Goal: Transaction & Acquisition: Purchase product/service

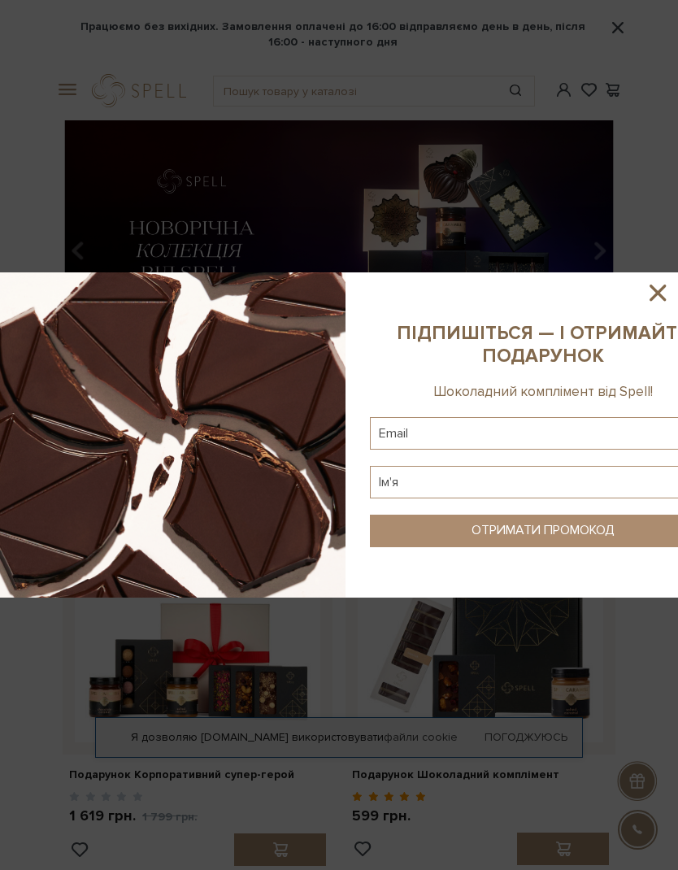
click at [659, 294] on icon at bounding box center [658, 293] width 16 height 16
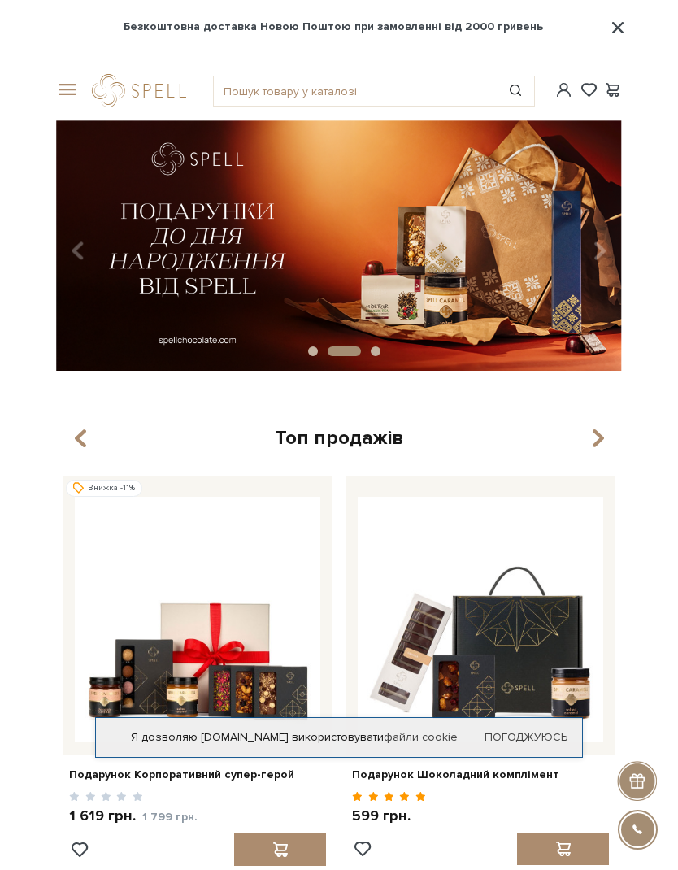
click at [72, 94] on span at bounding box center [64, 90] width 16 height 15
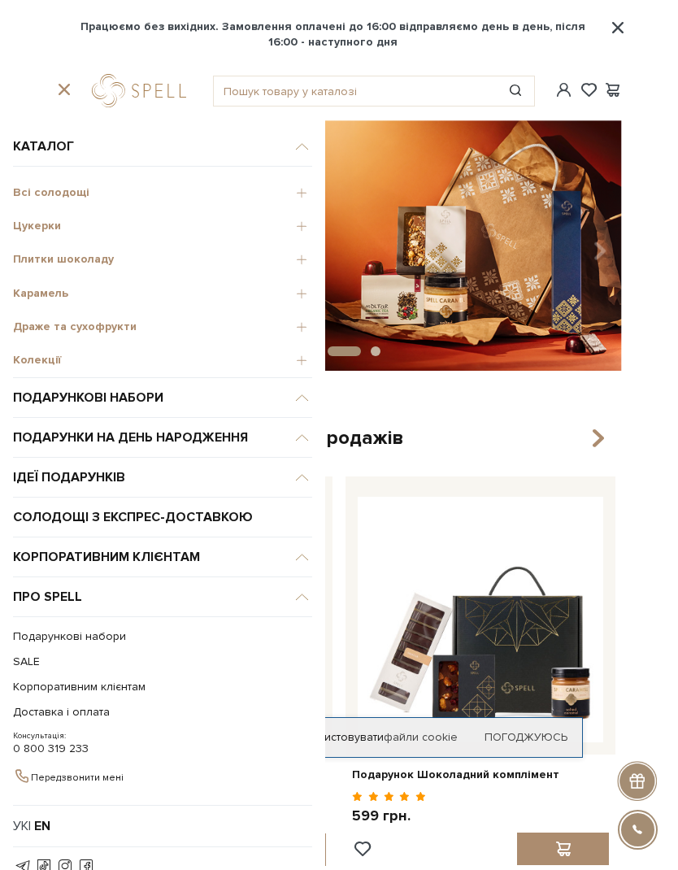
click at [75, 192] on span "Всі солодощі" at bounding box center [162, 192] width 299 height 15
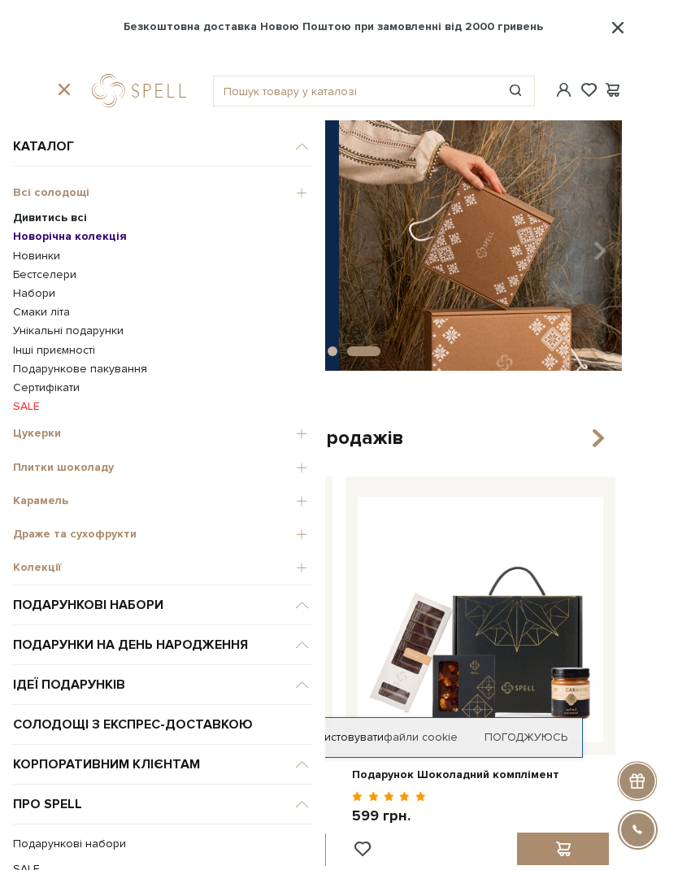
click at [77, 220] on b "Дивитись всі" at bounding box center [50, 218] width 74 height 14
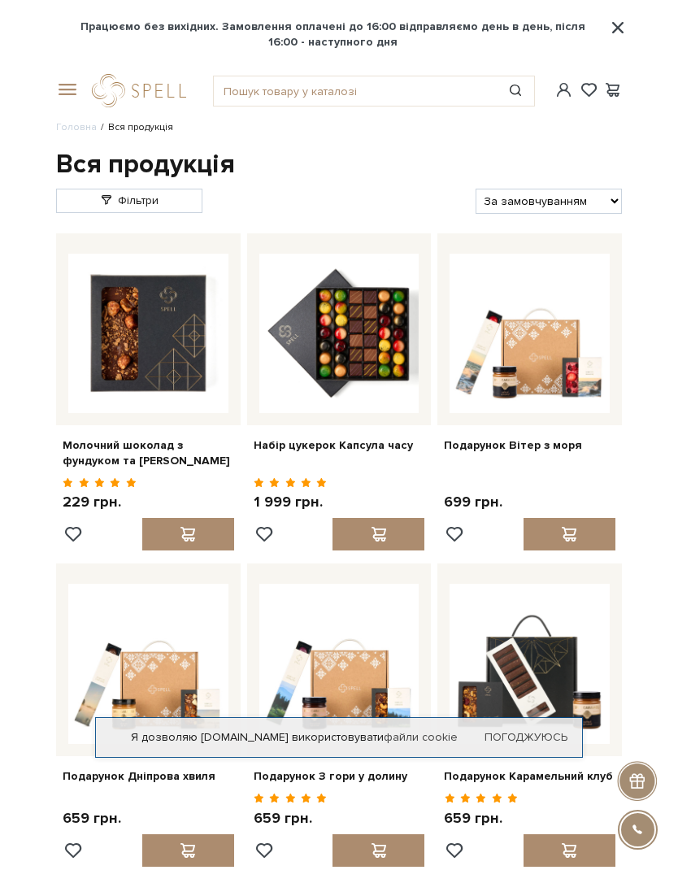
click at [66, 94] on span at bounding box center [64, 90] width 16 height 15
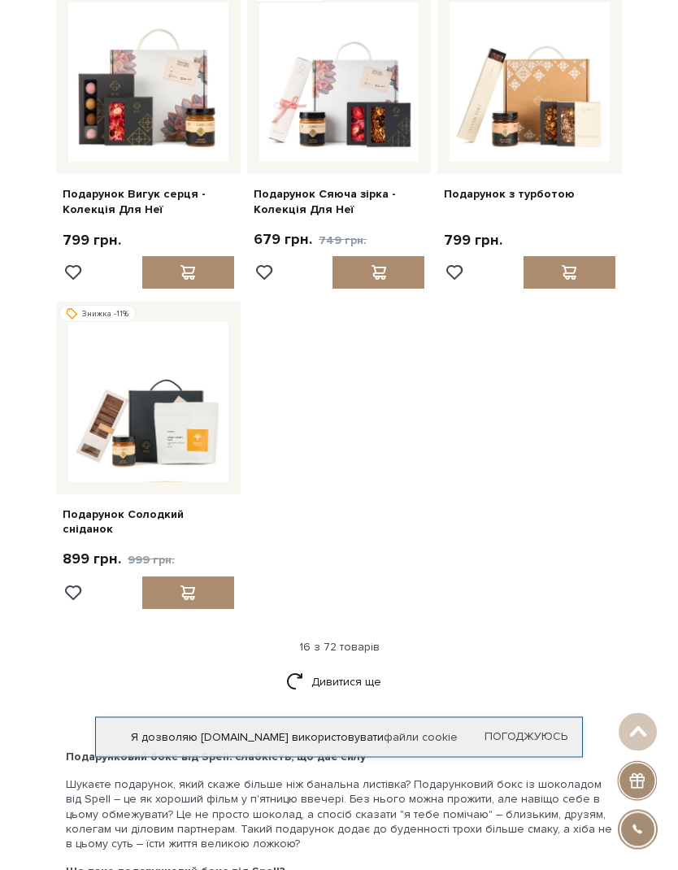
scroll to position [1526, 0]
click at [347, 670] on link "Дивитися ще" at bounding box center [339, 682] width 106 height 28
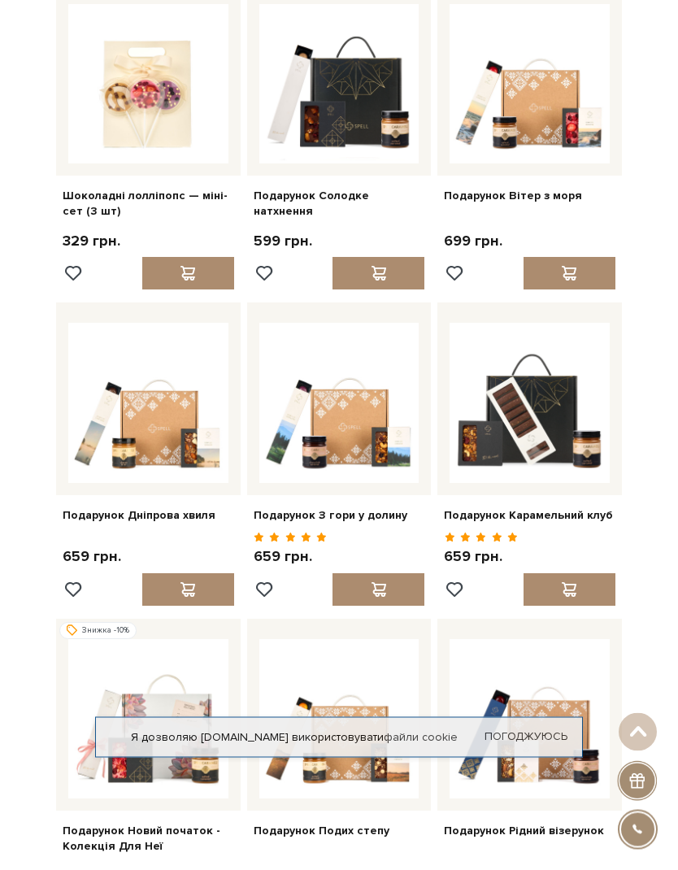
scroll to position [0, 0]
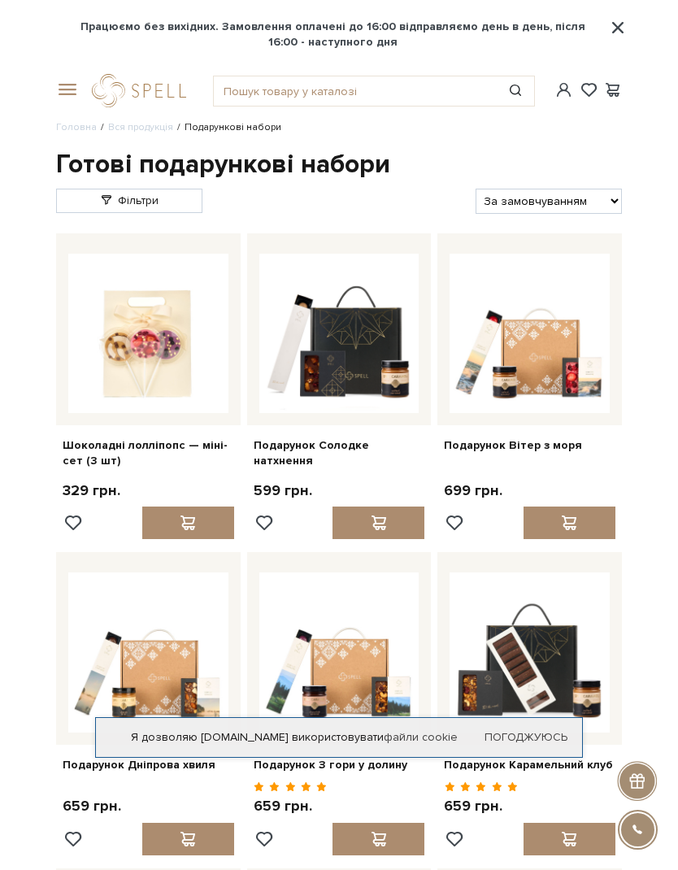
click at [68, 94] on span at bounding box center [64, 90] width 16 height 15
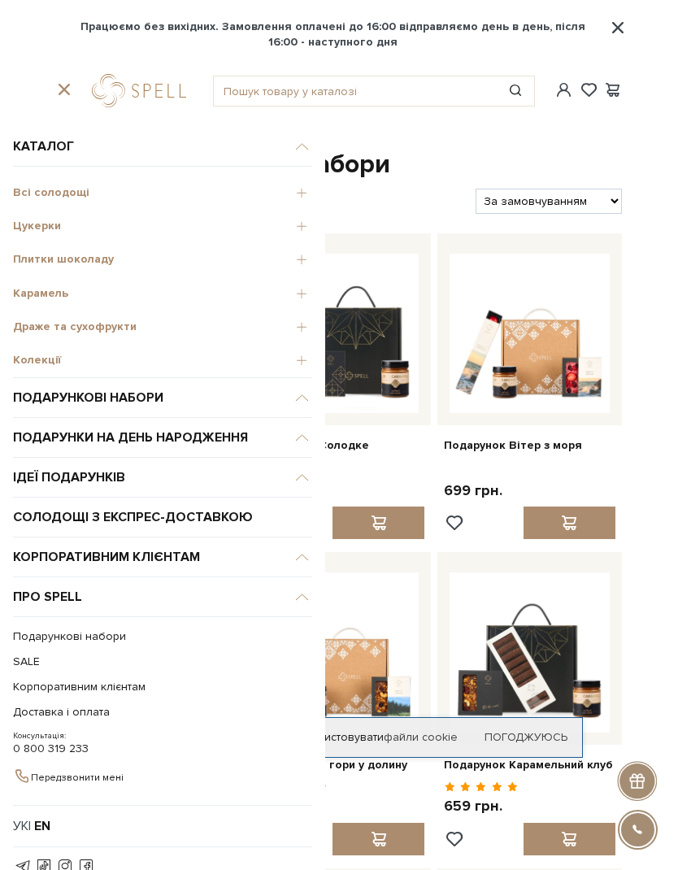
click at [107, 194] on span "Всі солодощі" at bounding box center [162, 192] width 299 height 15
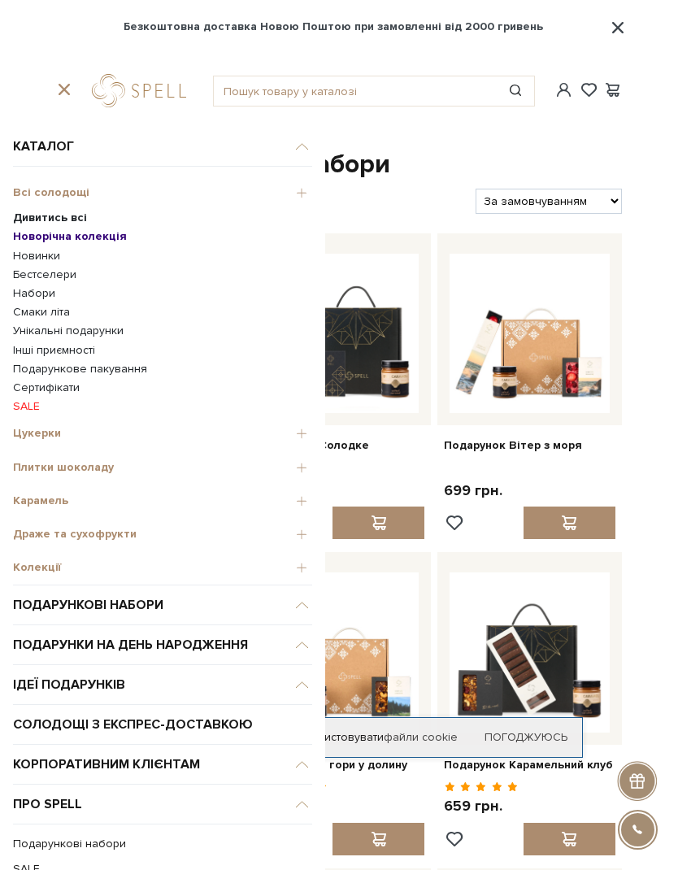
click at [66, 224] on b "Дивитись всі" at bounding box center [50, 218] width 74 height 14
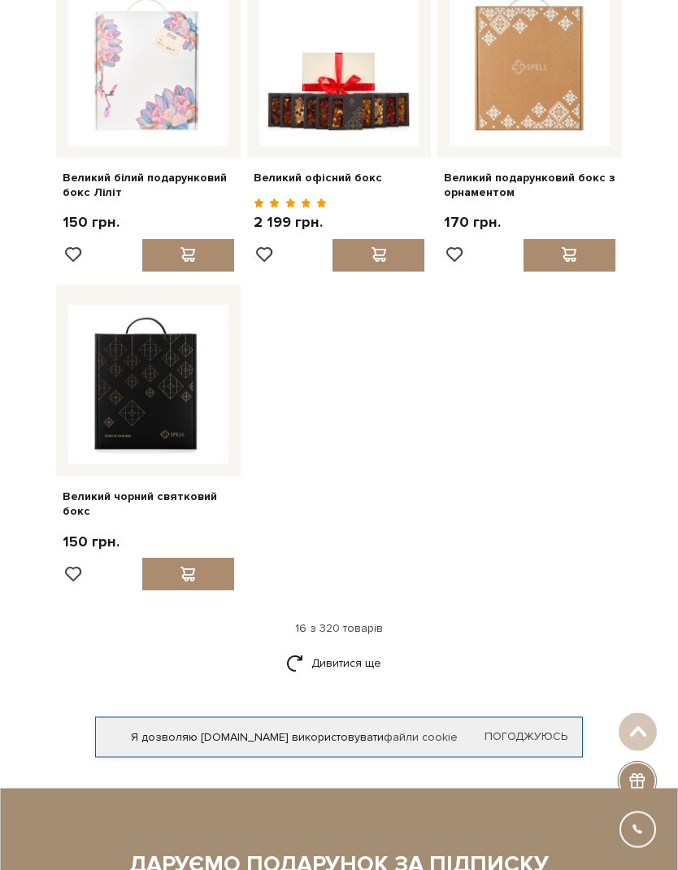
scroll to position [1565, 0]
click at [340, 675] on link "Дивитися ще" at bounding box center [339, 663] width 106 height 28
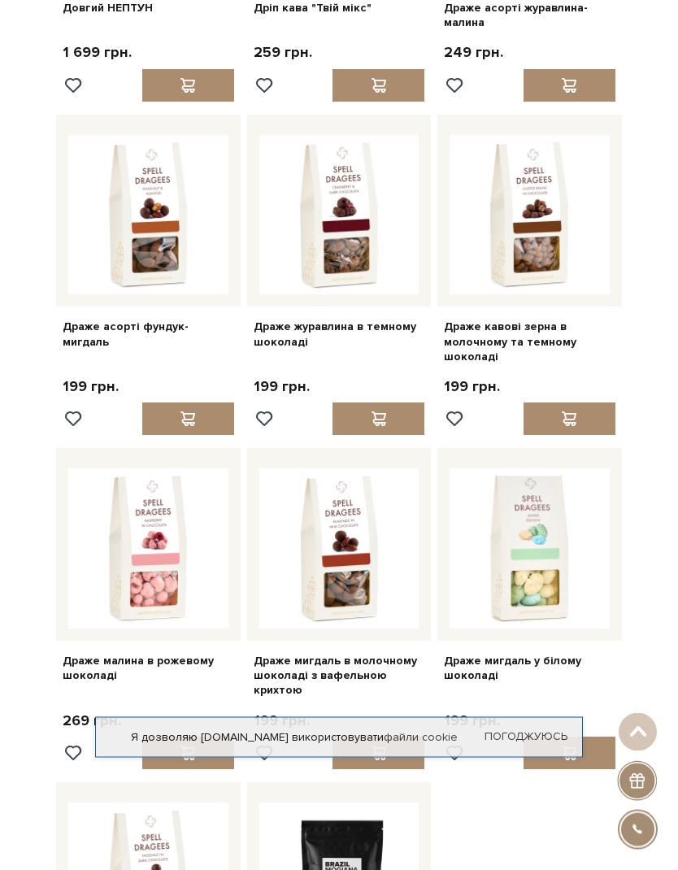
scroll to position [2677, 0]
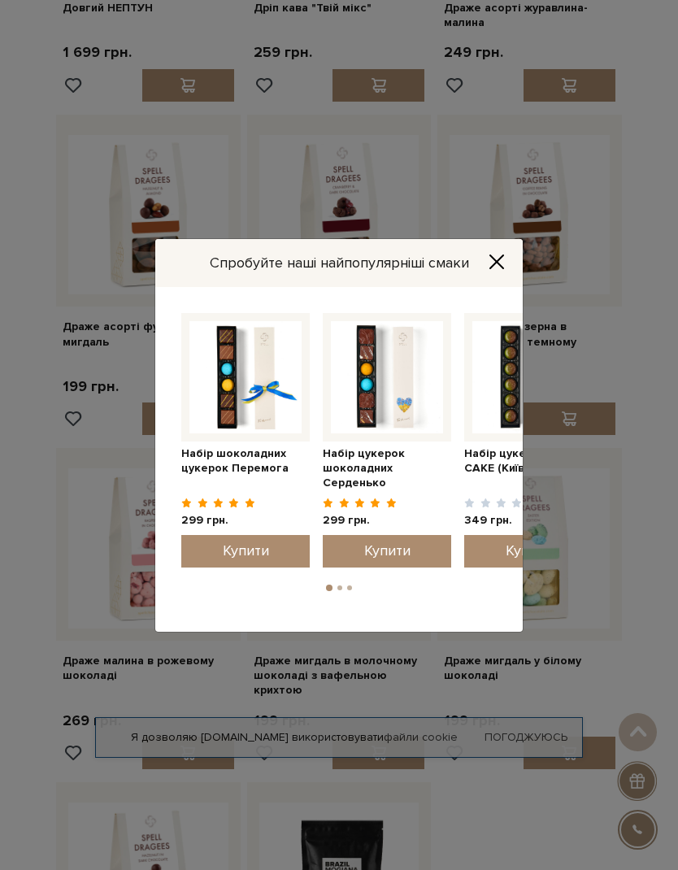
click at [485, 271] on button "Close" at bounding box center [497, 262] width 26 height 18
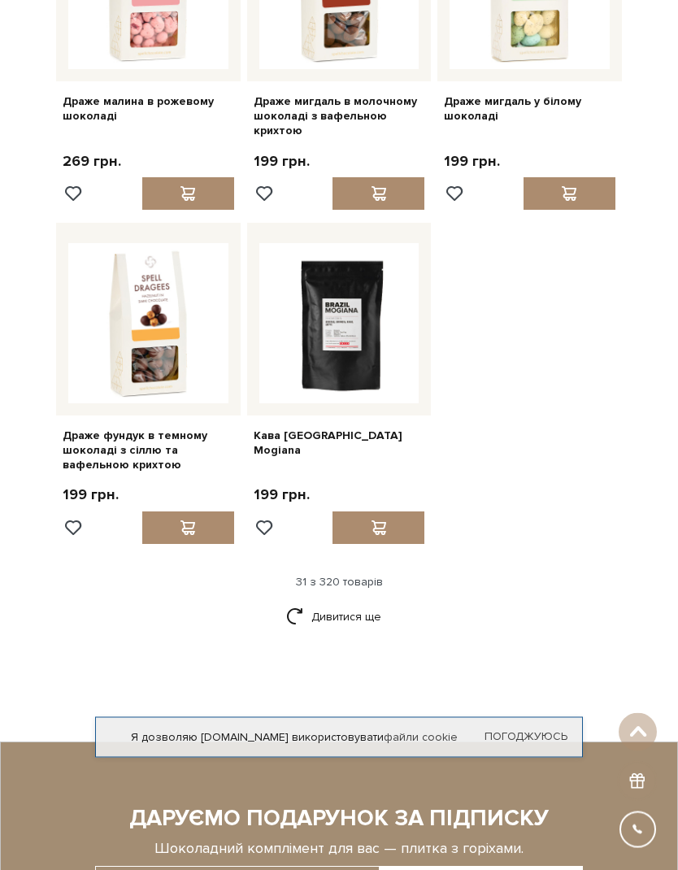
scroll to position [3237, 0]
click at [337, 628] on link "Дивитися ще" at bounding box center [339, 617] width 106 height 28
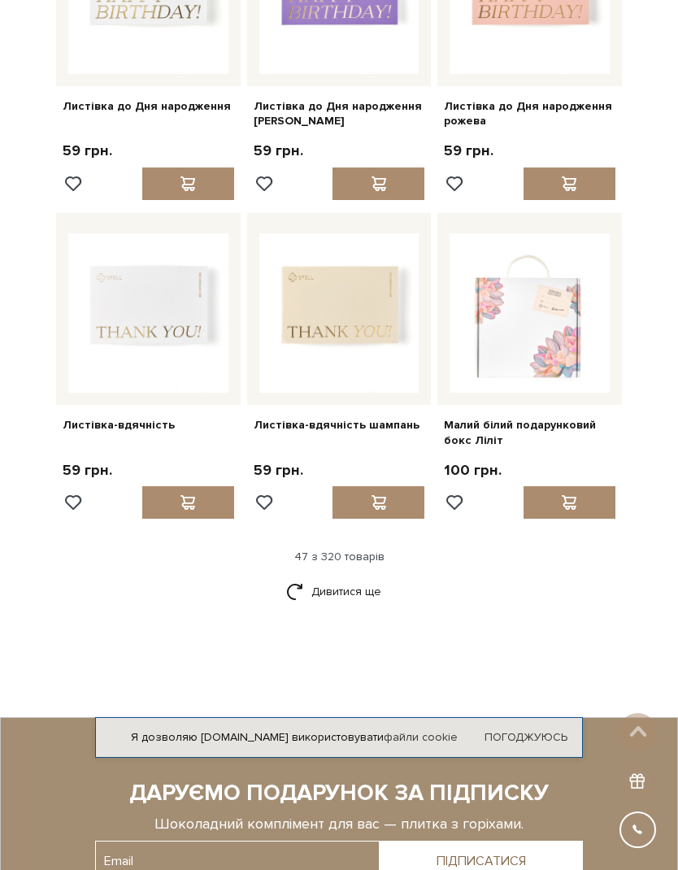
scroll to position [4859, 0]
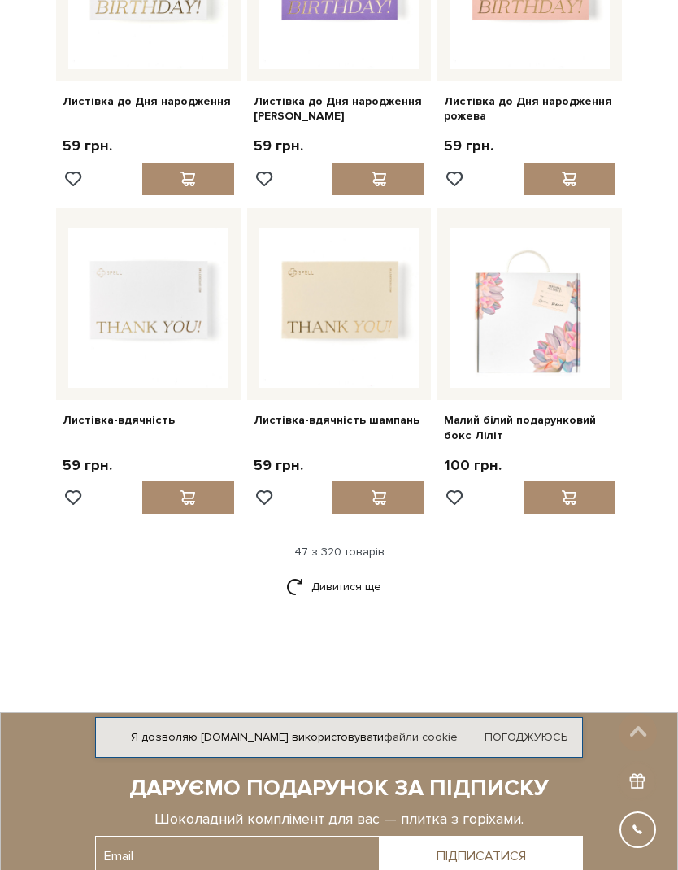
click at [340, 573] on link "Дивитися ще" at bounding box center [339, 587] width 106 height 28
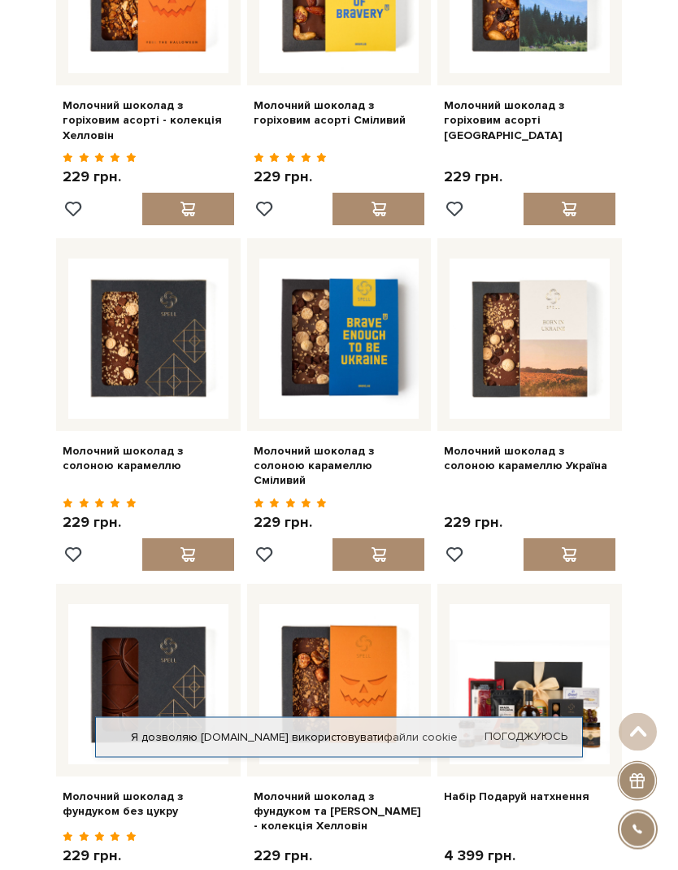
scroll to position [6158, 0]
click at [382, 538] on div at bounding box center [379, 554] width 92 height 33
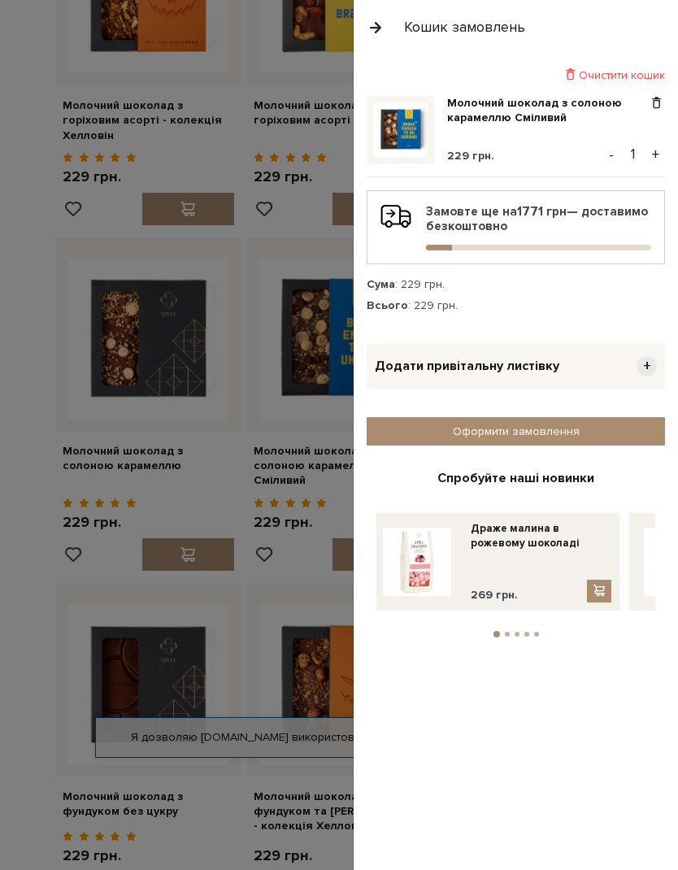
click at [245, 392] on div at bounding box center [339, 435] width 678 height 870
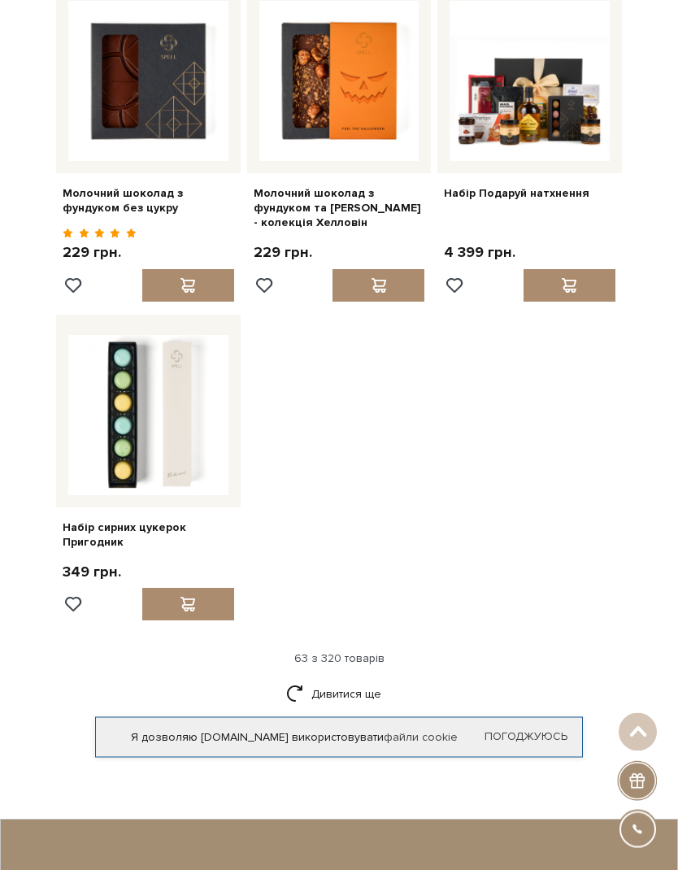
scroll to position [6762, 0]
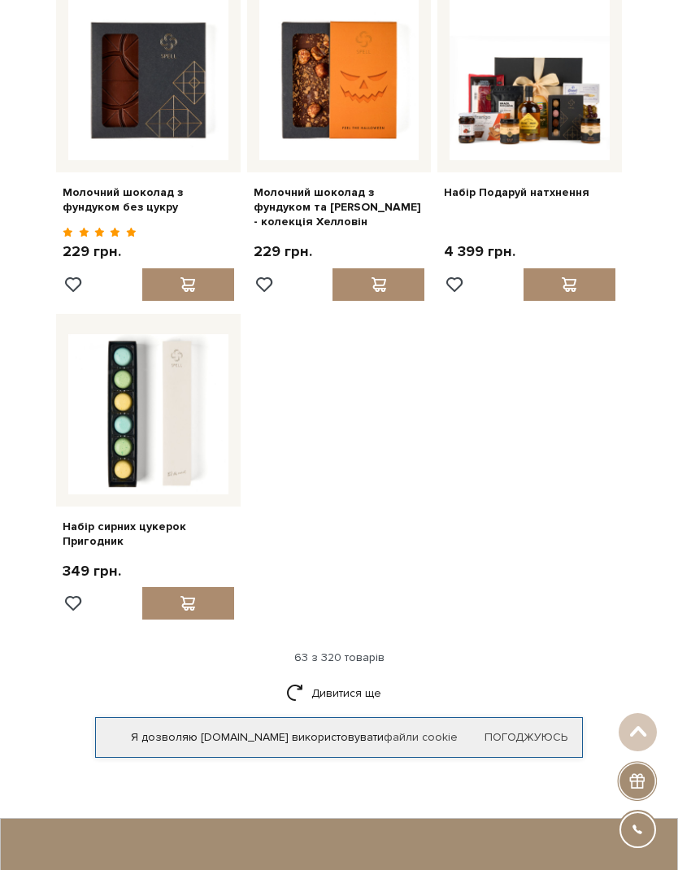
click at [348, 679] on link "Дивитися ще" at bounding box center [339, 693] width 106 height 28
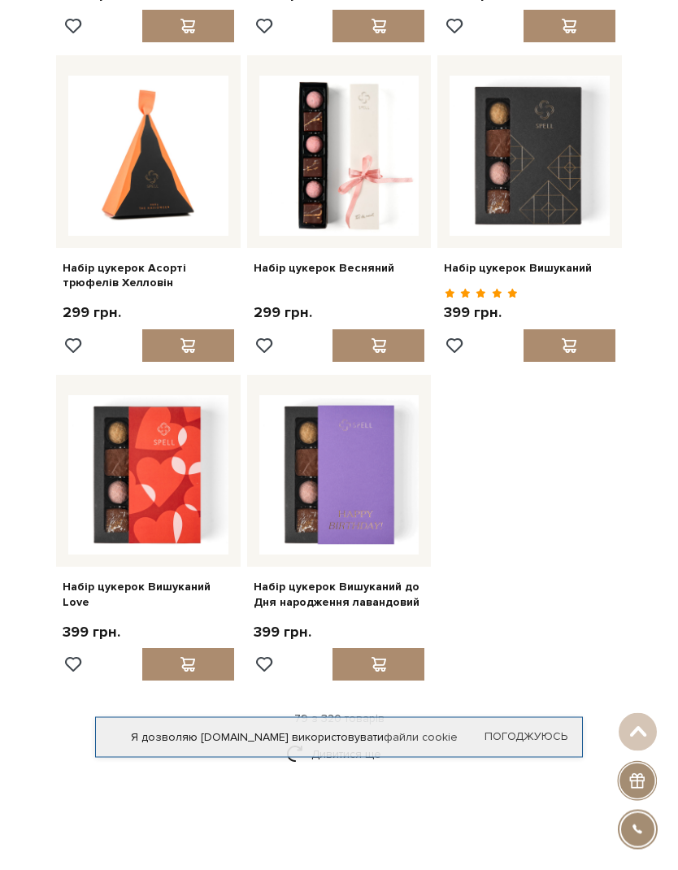
scroll to position [8342, 0]
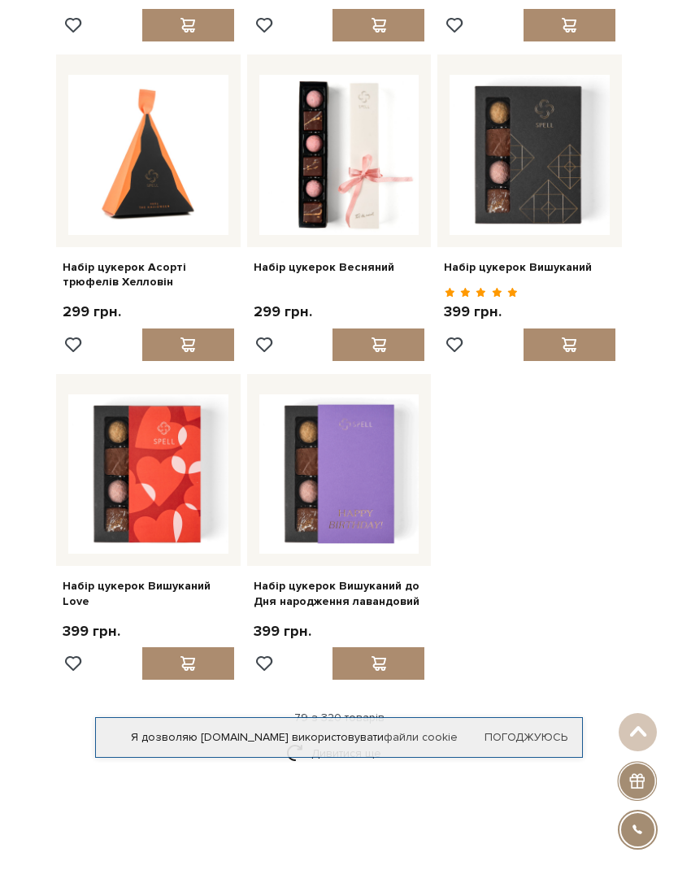
click at [338, 739] on link "Дивитися ще" at bounding box center [339, 753] width 106 height 28
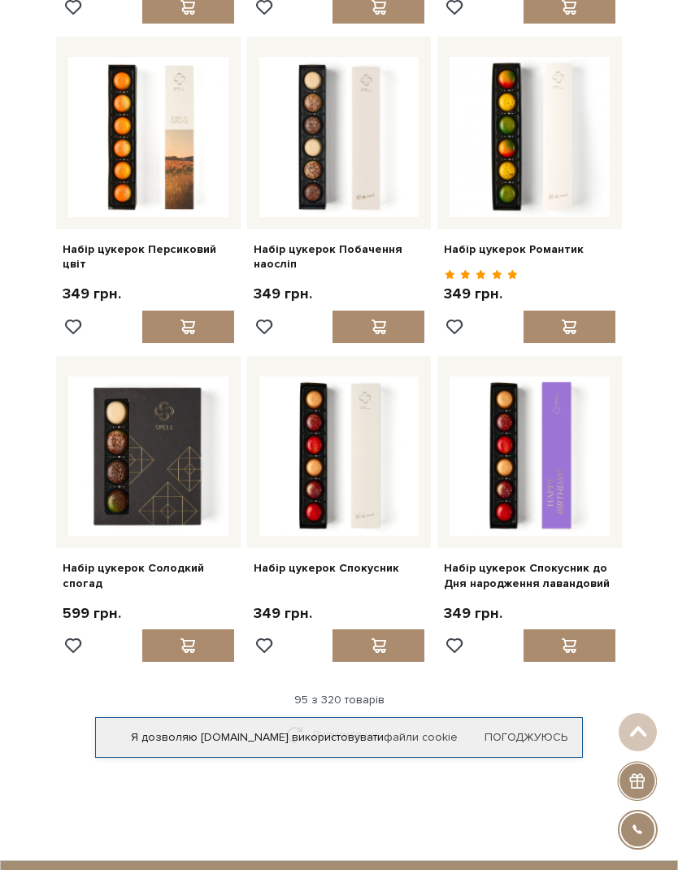
scroll to position [9999, 0]
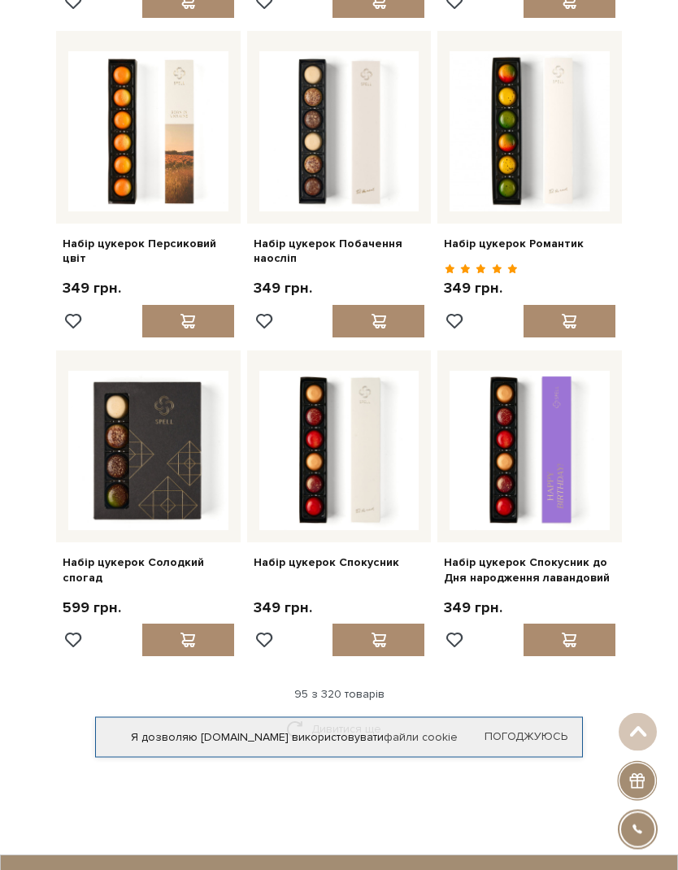
click at [324, 716] on link "Дивитися ще" at bounding box center [339, 730] width 106 height 28
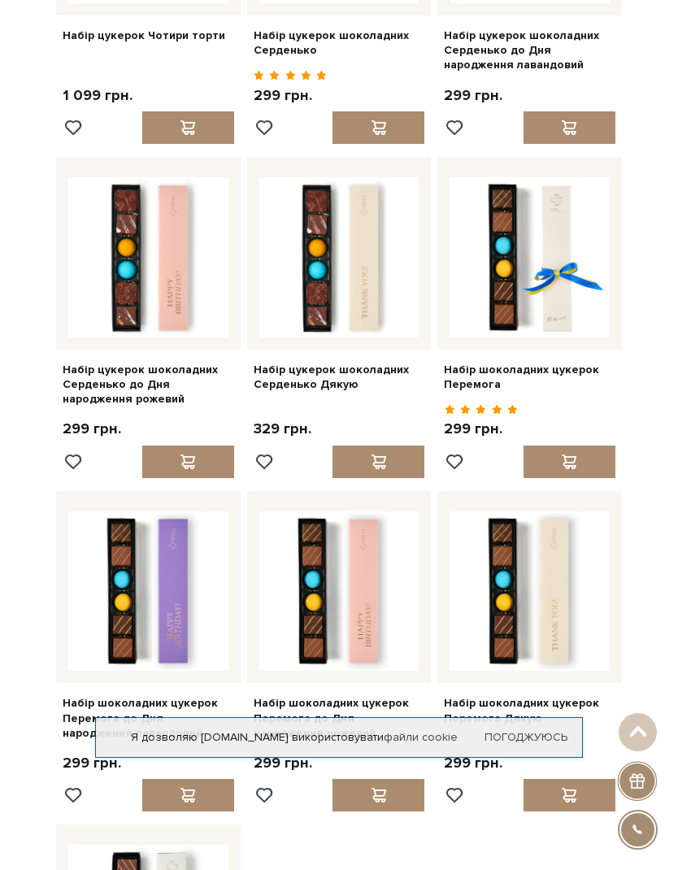
scroll to position [11497, 0]
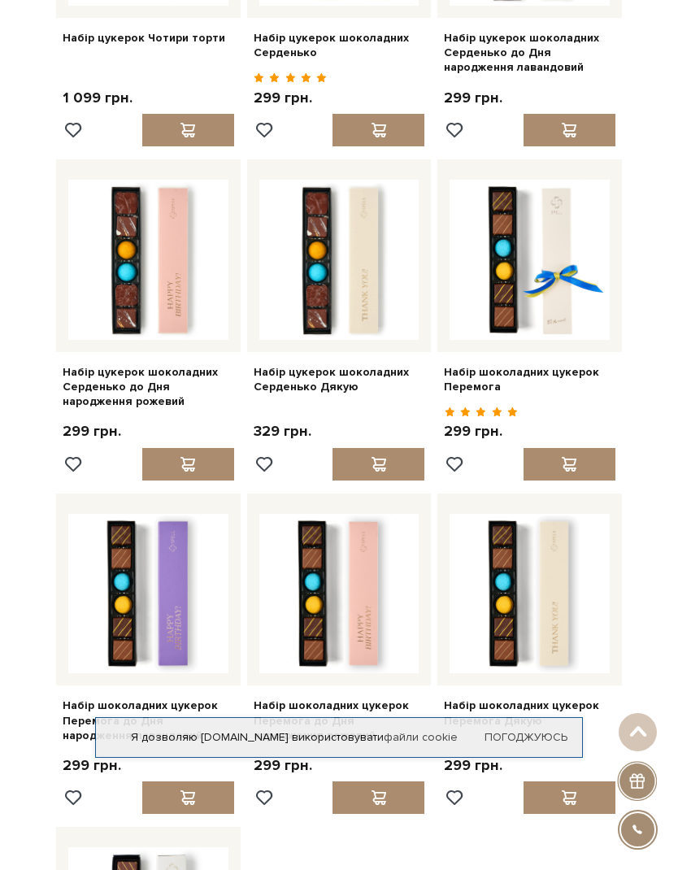
click at [539, 365] on link "Набір шоколадних цукерок Перемога" at bounding box center [530, 379] width 172 height 29
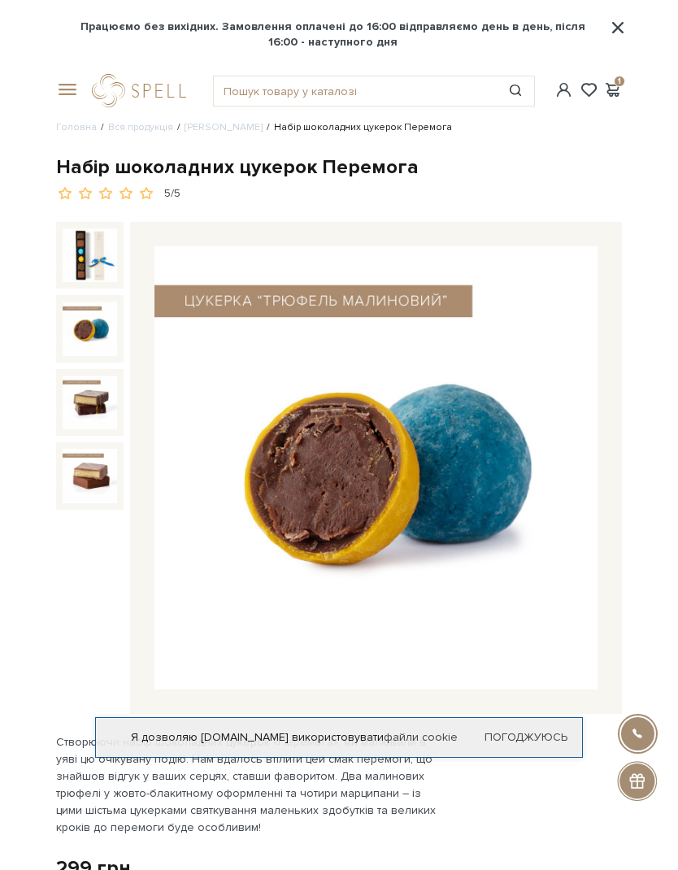
click at [102, 327] on img at bounding box center [90, 329] width 54 height 54
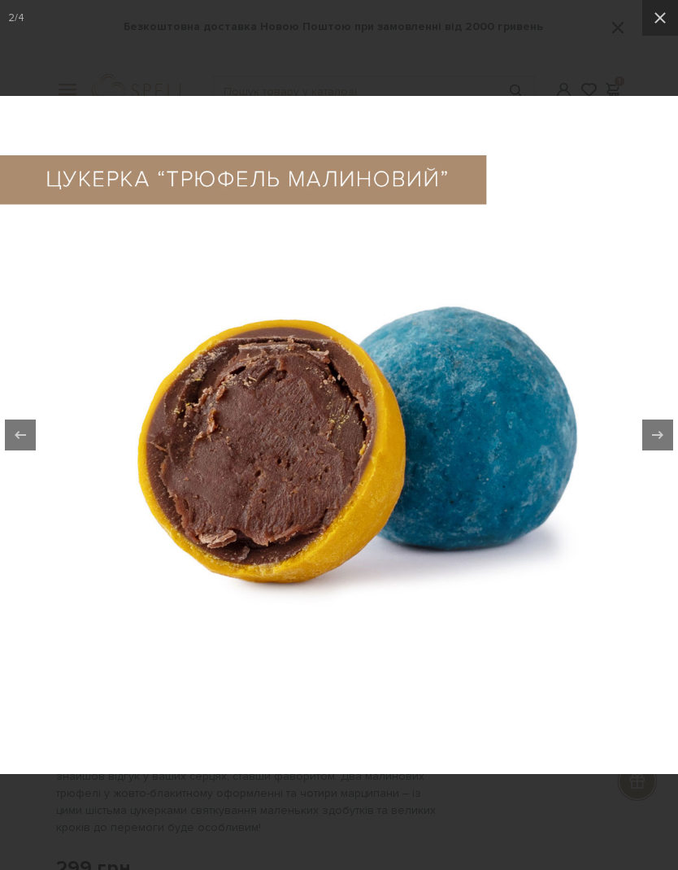
click at [662, 20] on icon at bounding box center [660, 17] width 11 height 11
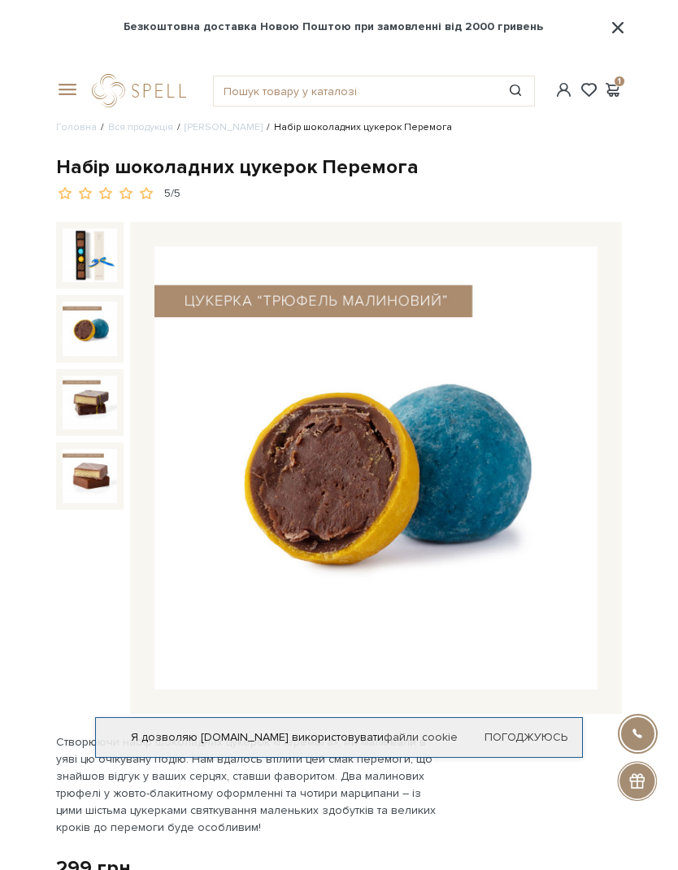
click at [94, 396] on img at bounding box center [90, 403] width 54 height 54
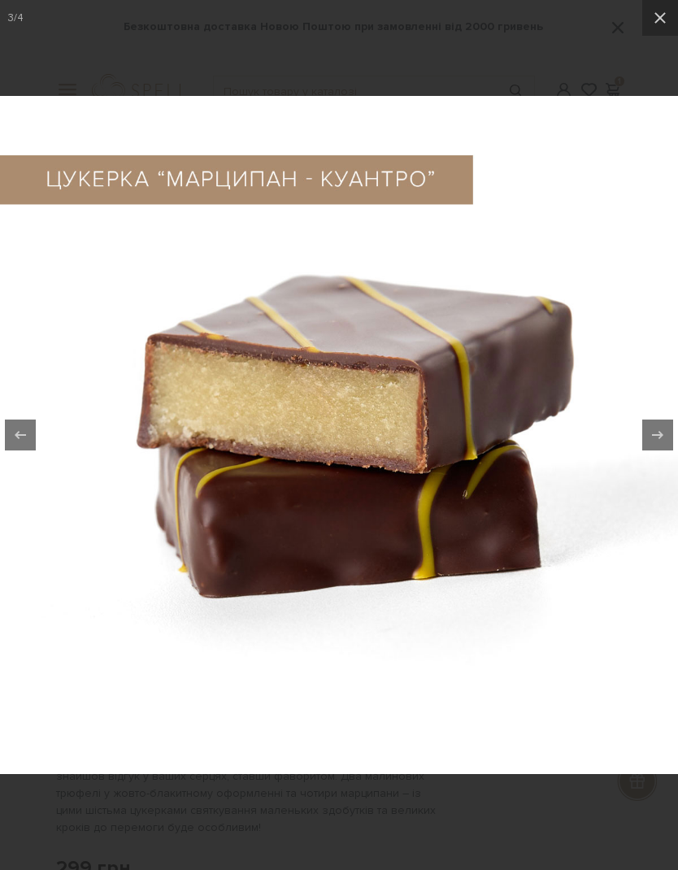
click at [660, 21] on icon at bounding box center [661, 18] width 20 height 20
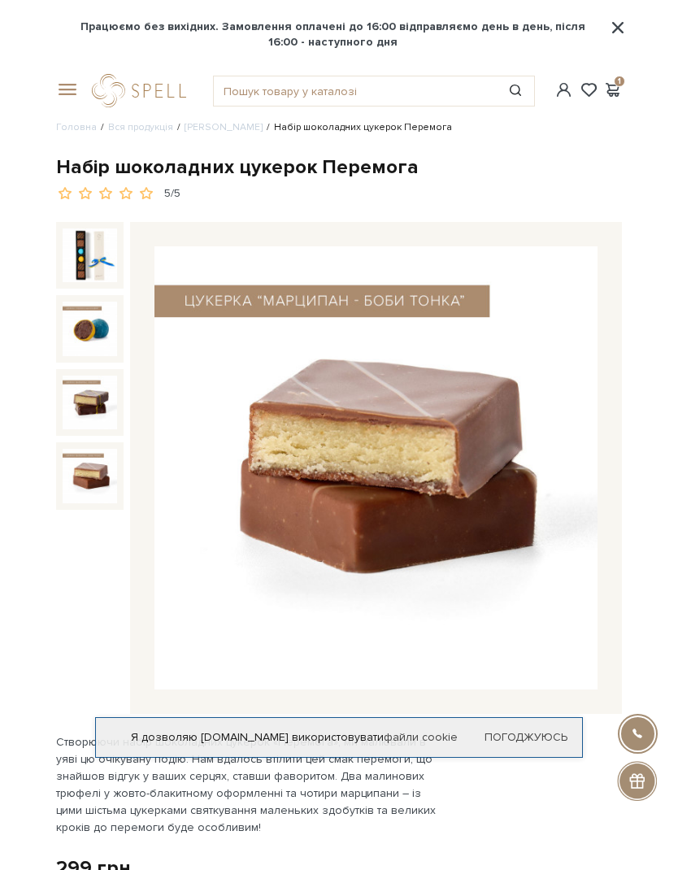
click at [92, 477] on img at bounding box center [90, 476] width 54 height 54
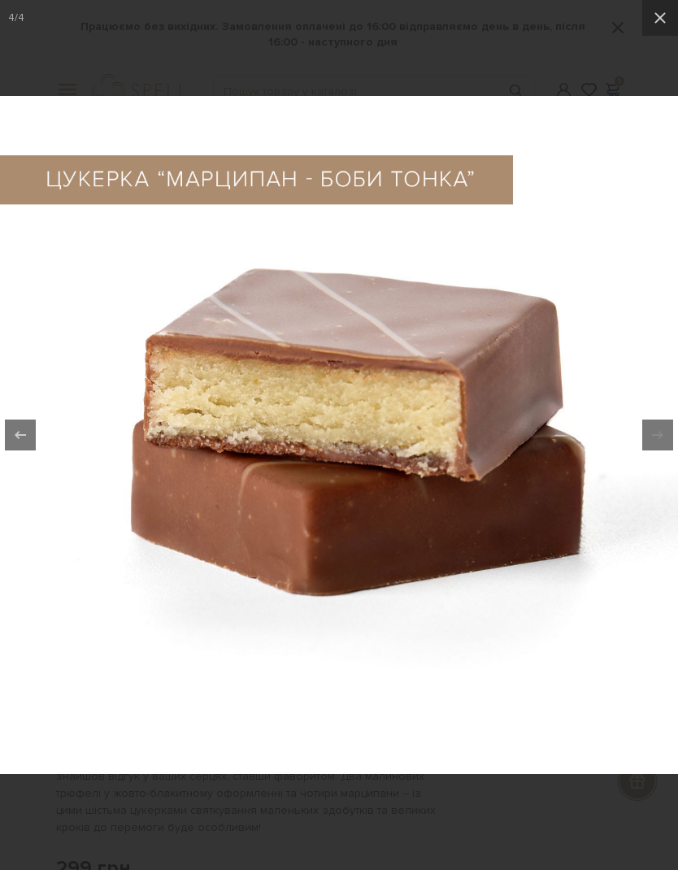
click at [662, 9] on icon at bounding box center [661, 18] width 20 height 20
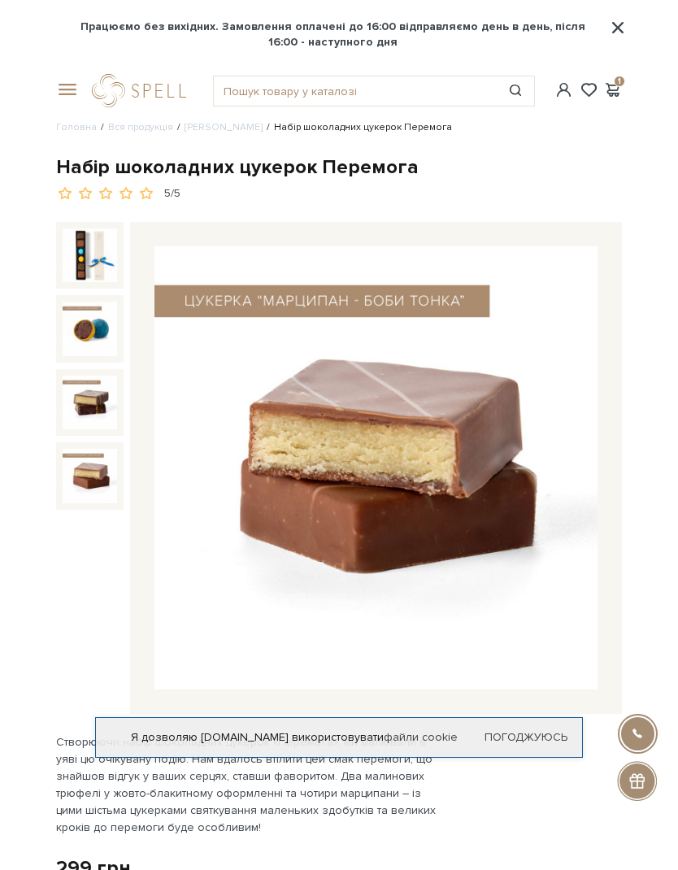
click at [93, 401] on img at bounding box center [90, 403] width 54 height 54
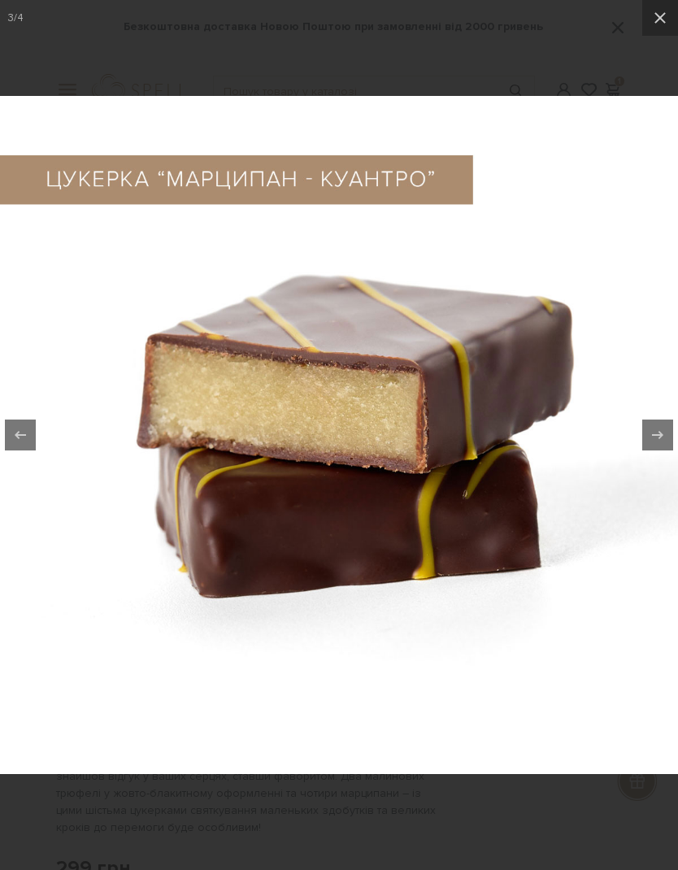
click at [657, 11] on icon at bounding box center [661, 18] width 20 height 20
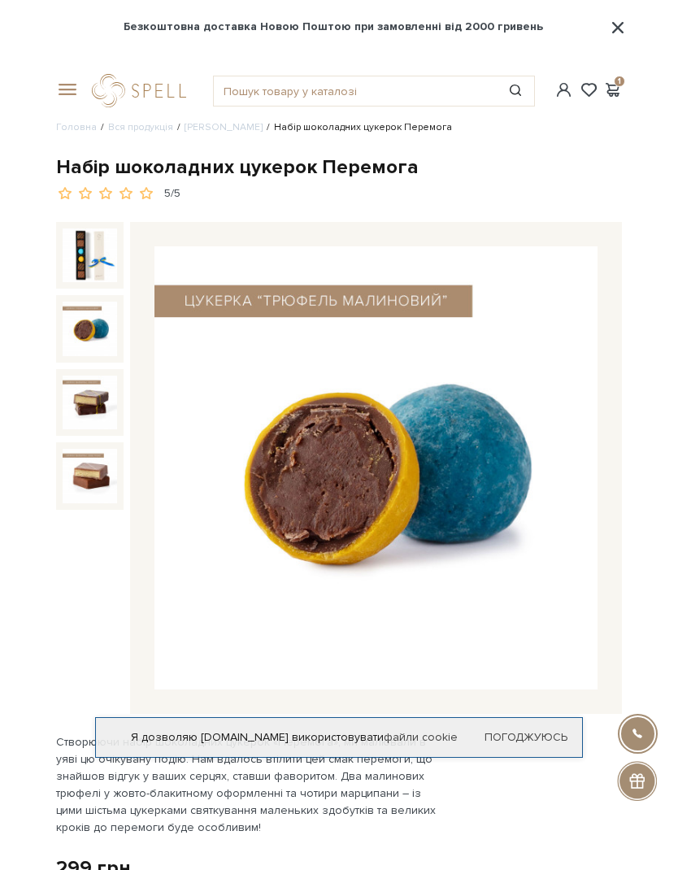
click at [89, 321] on img at bounding box center [90, 329] width 54 height 54
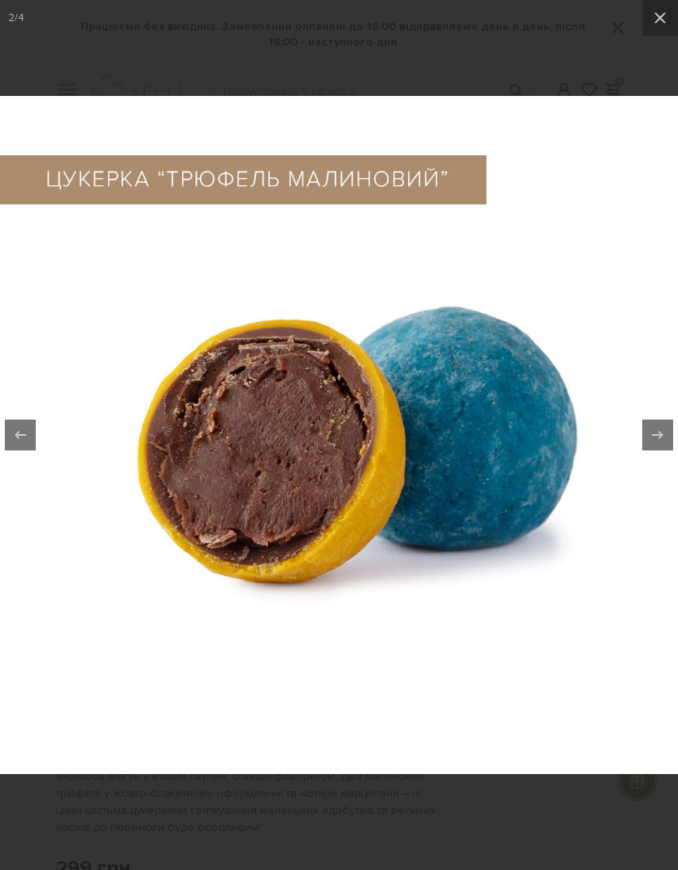
click at [655, 20] on icon at bounding box center [661, 18] width 20 height 20
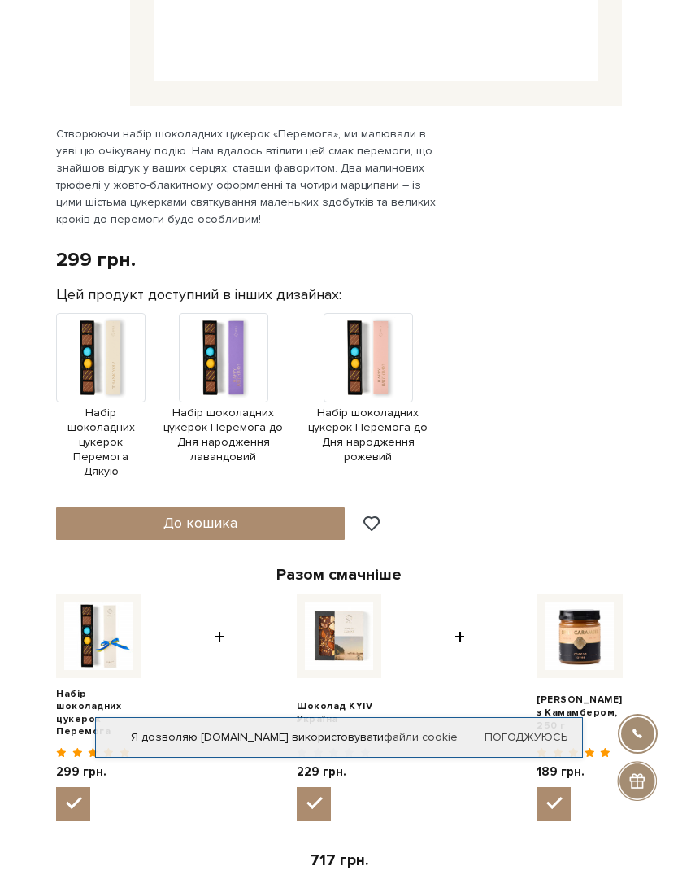
scroll to position [612, 0]
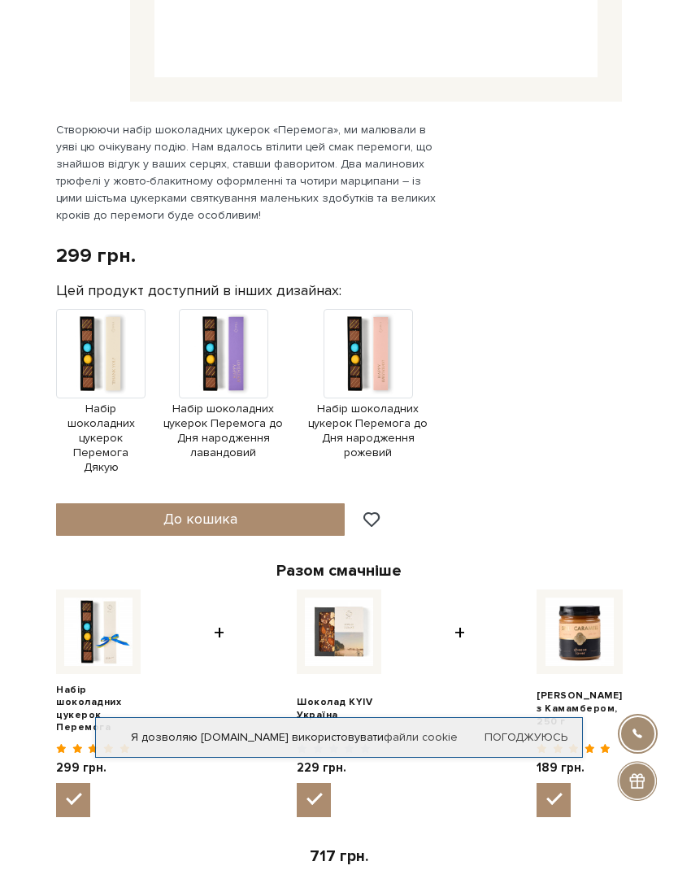
click at [198, 510] on span "До кошика" at bounding box center [200, 519] width 74 height 18
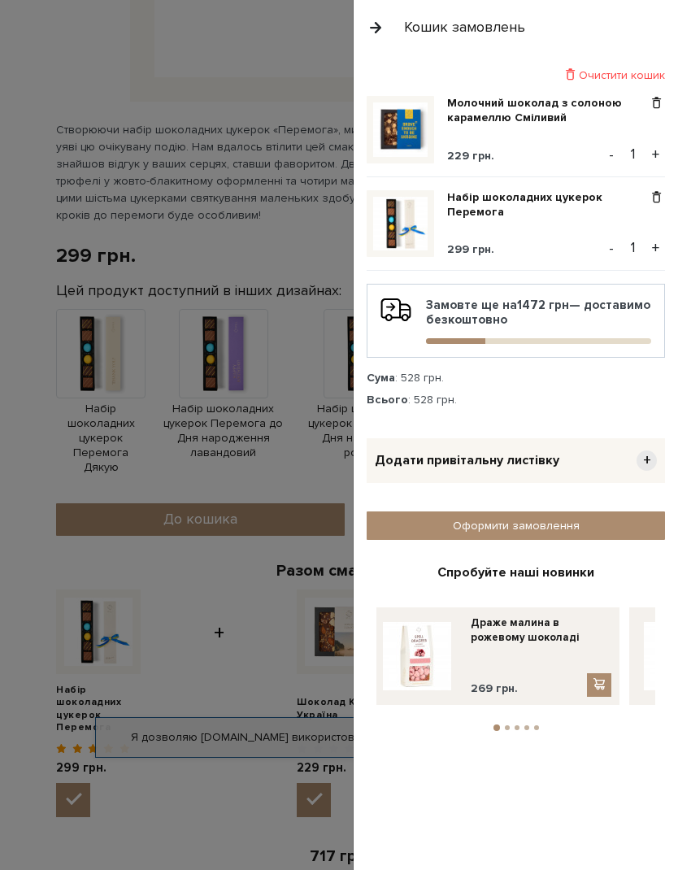
click at [141, 467] on div at bounding box center [339, 435] width 678 height 870
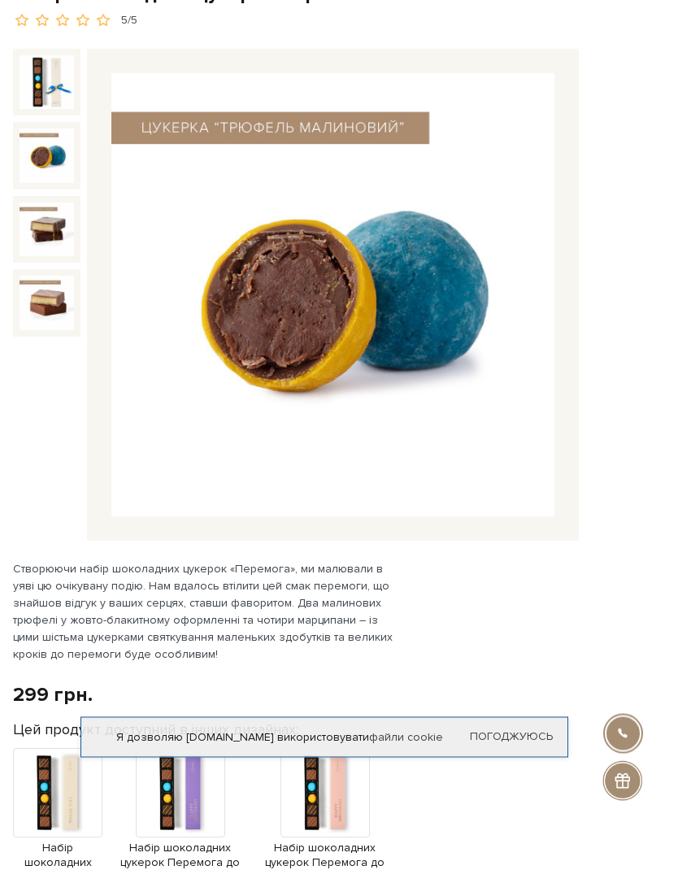
scroll to position [0, 28]
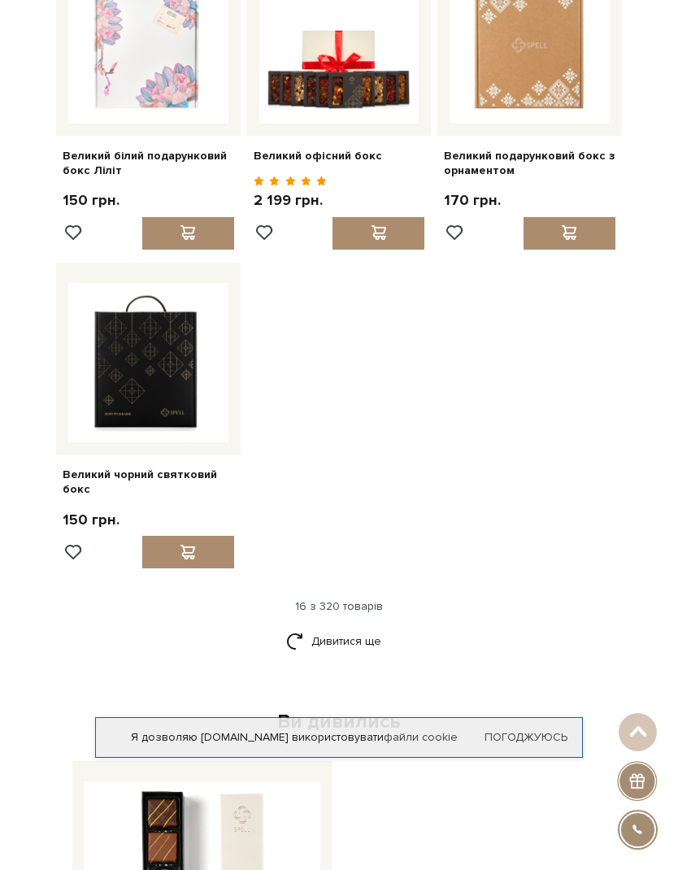
scroll to position [1712, 0]
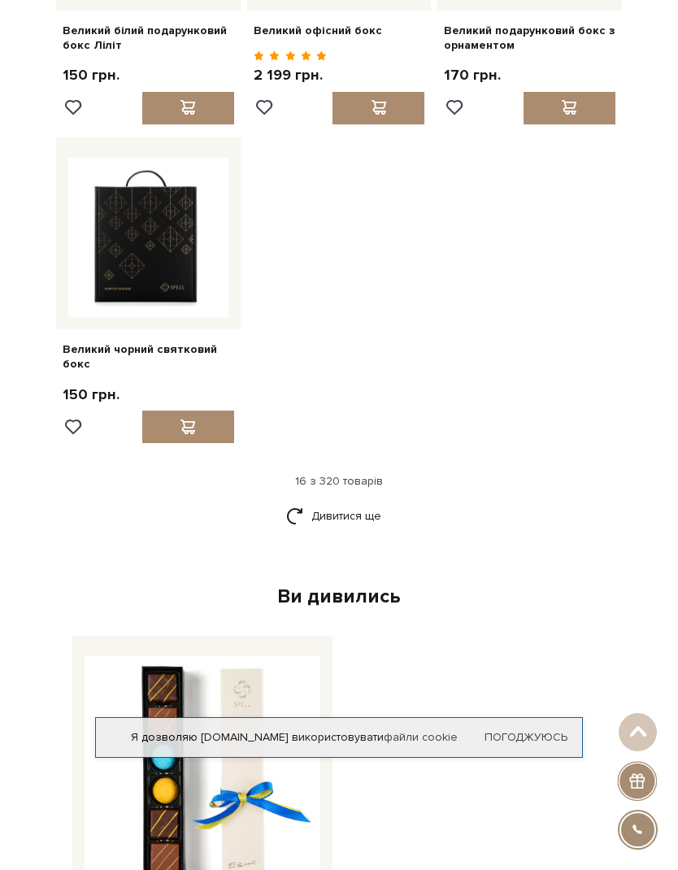
click at [344, 530] on link "Дивитися ще" at bounding box center [339, 516] width 106 height 28
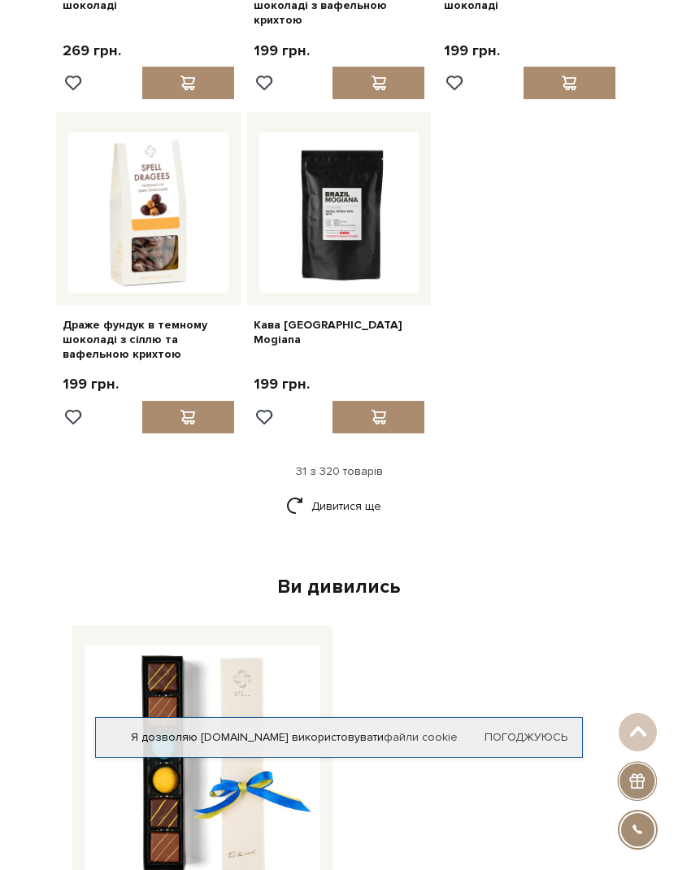
click at [321, 511] on link "Дивитися ще" at bounding box center [339, 506] width 106 height 28
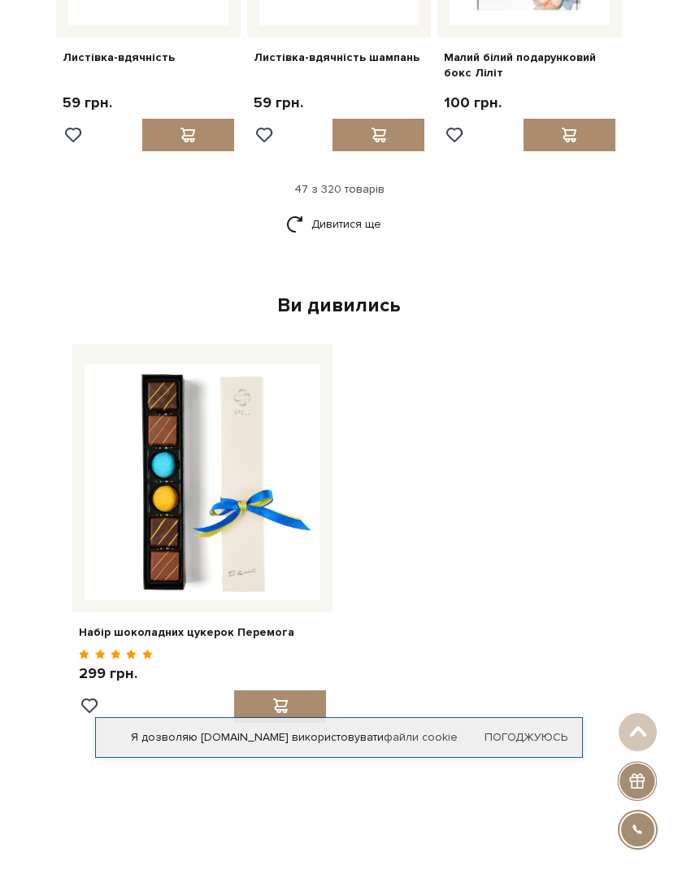
scroll to position [5241, 0]
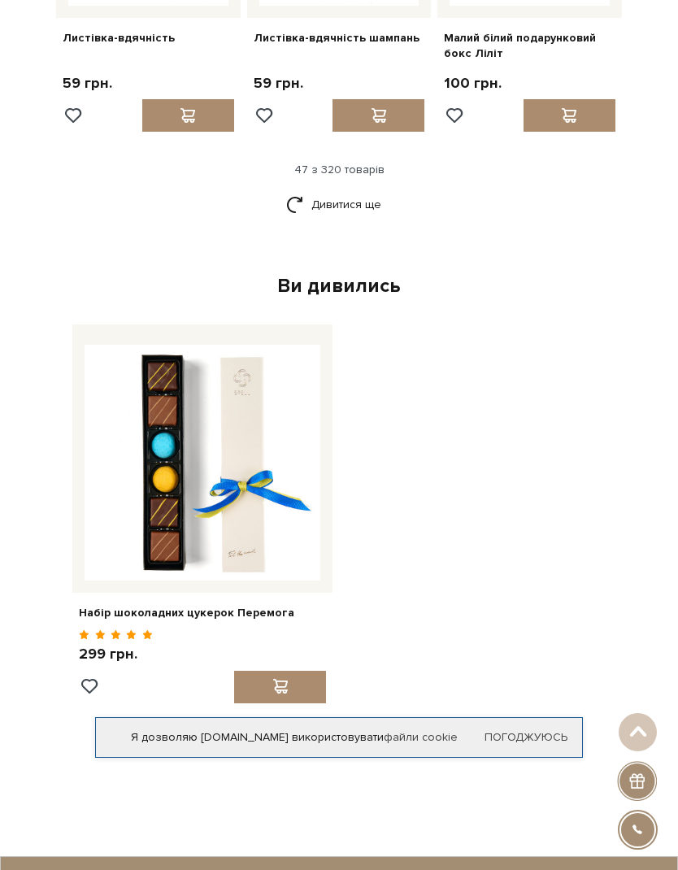
click at [353, 190] on link "Дивитися ще" at bounding box center [339, 204] width 106 height 28
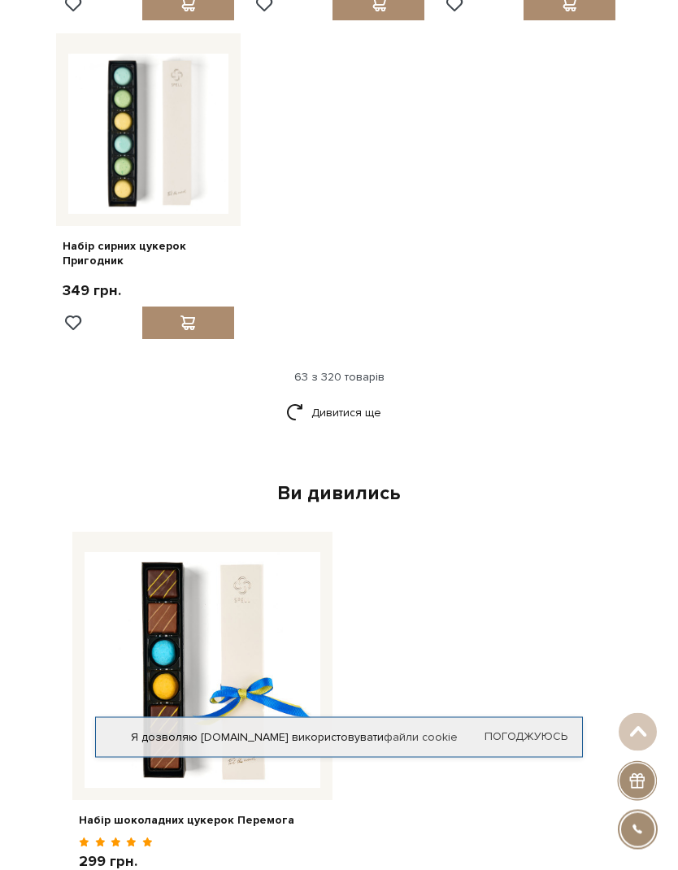
scroll to position [7043, 0]
click at [334, 398] on link "Дивитися ще" at bounding box center [339, 412] width 106 height 28
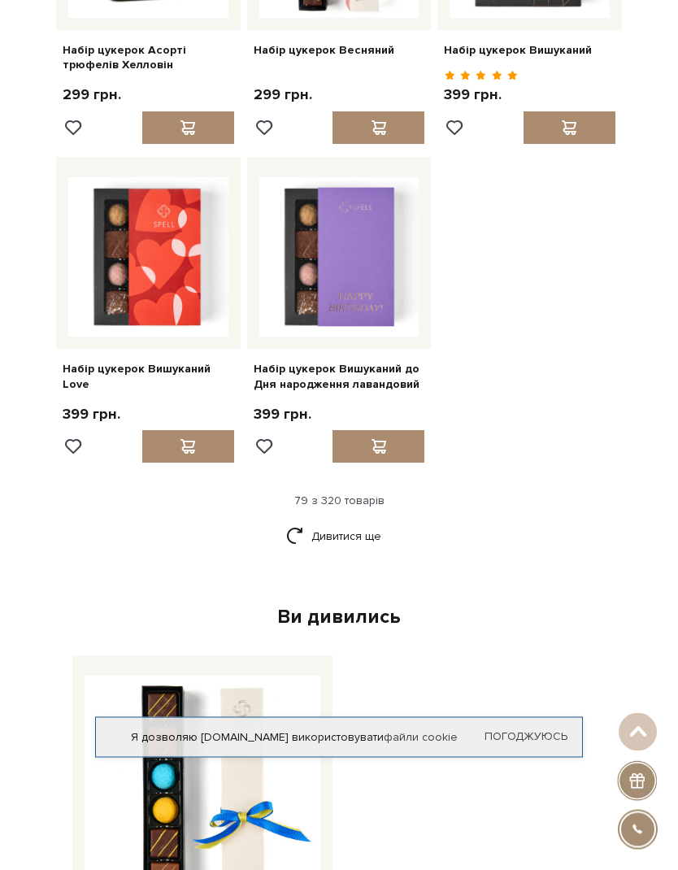
scroll to position [8560, 0]
click at [342, 522] on link "Дивитися ще" at bounding box center [339, 536] width 106 height 28
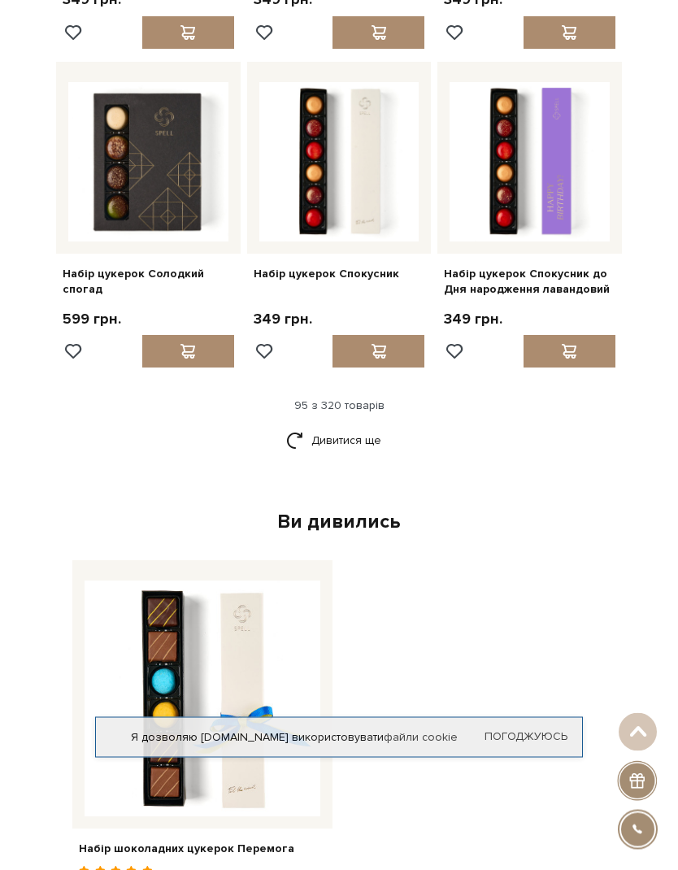
scroll to position [10289, 0]
click at [344, 426] on link "Дивитися ще" at bounding box center [339, 440] width 106 height 28
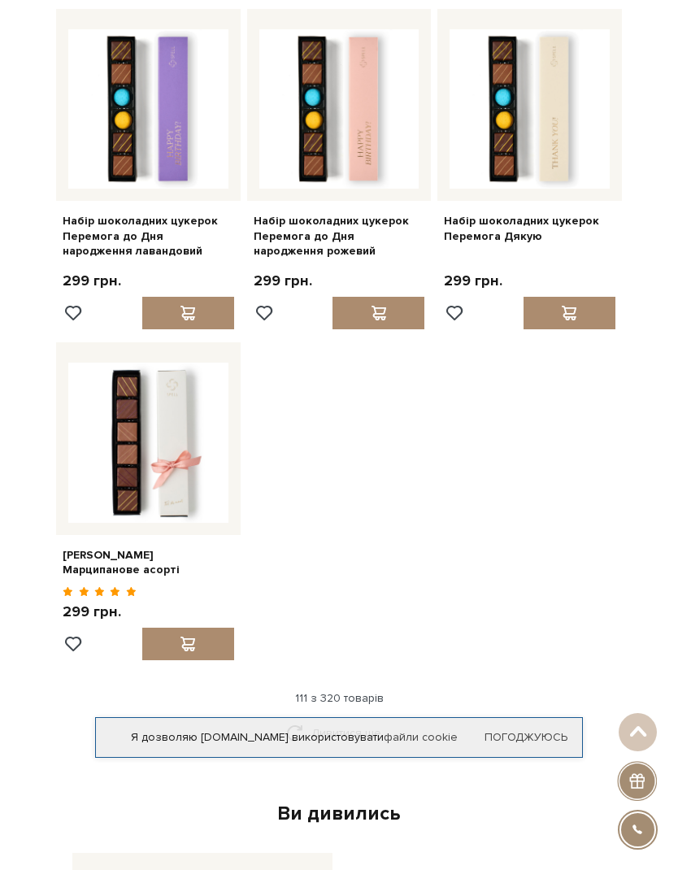
scroll to position [11987, 0]
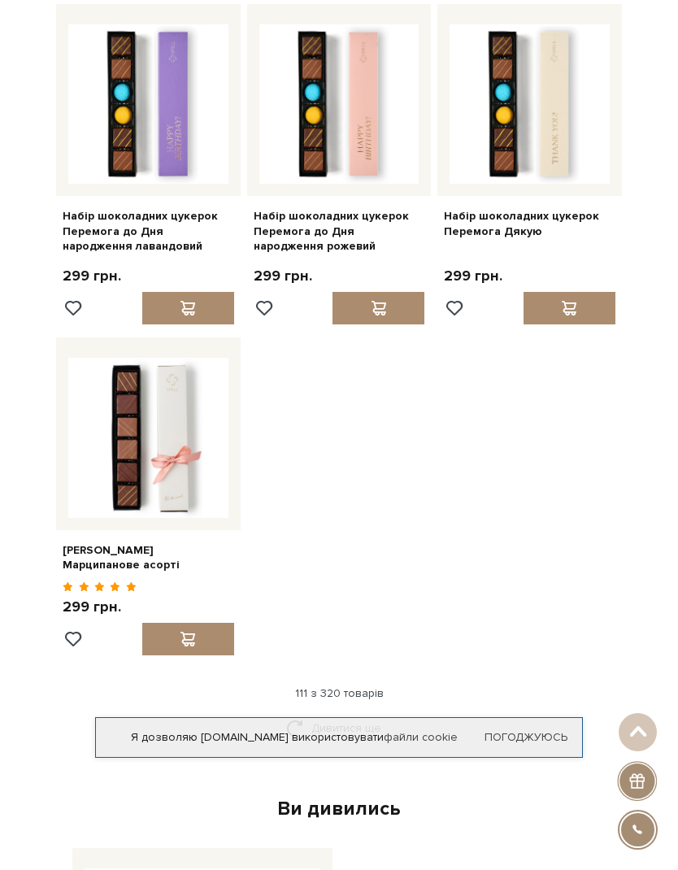
click at [344, 714] on link "Дивитися ще" at bounding box center [339, 728] width 106 height 28
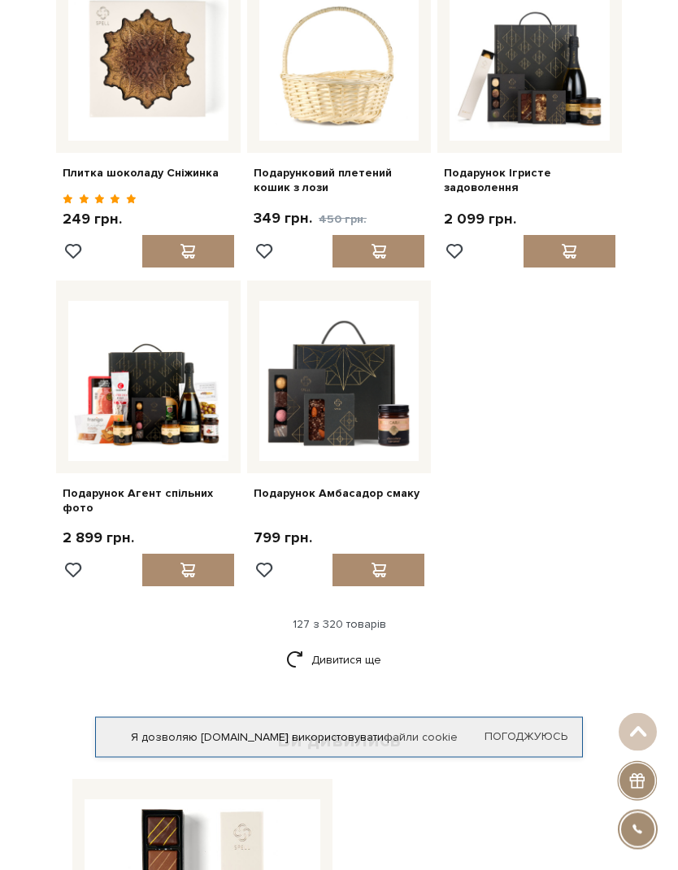
scroll to position [13649, 0]
click at [359, 646] on link "Дивитися ще" at bounding box center [339, 660] width 106 height 28
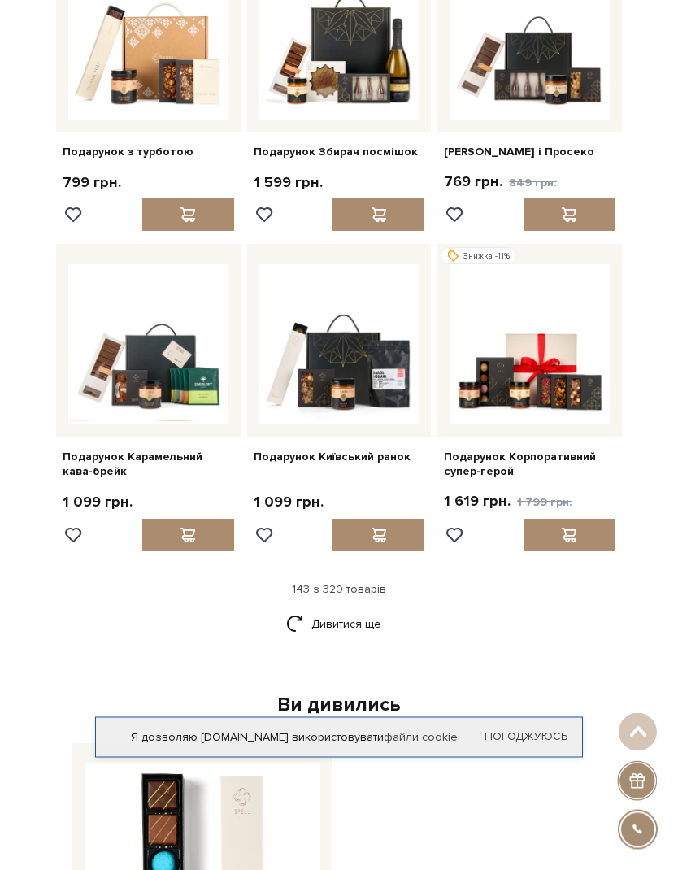
scroll to position [15279, 0]
click at [354, 610] on link "Дивитися ще" at bounding box center [339, 624] width 106 height 28
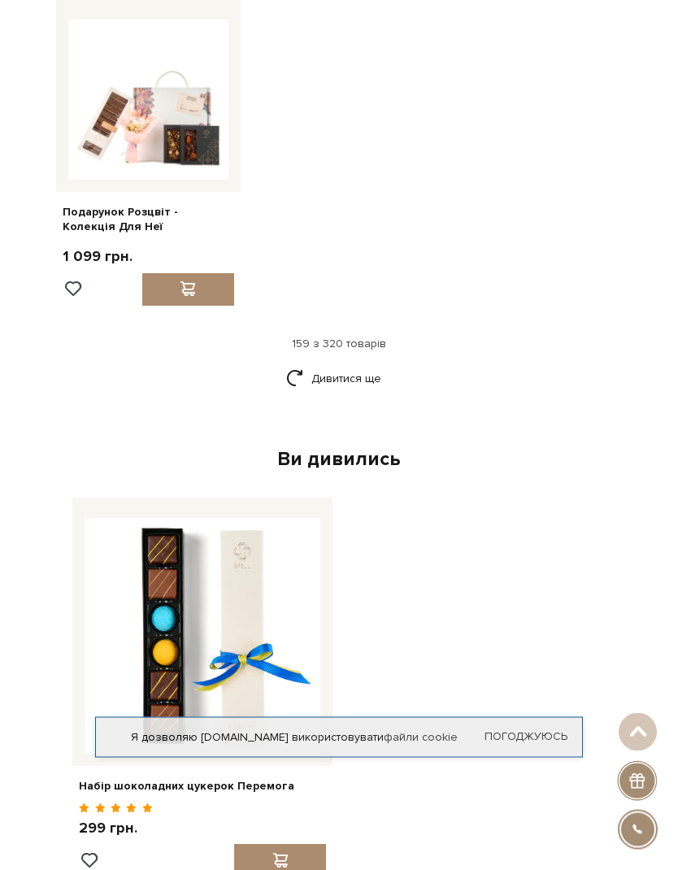
scroll to position [17440, 0]
click at [373, 364] on link "Дивитися ще" at bounding box center [339, 378] width 106 height 28
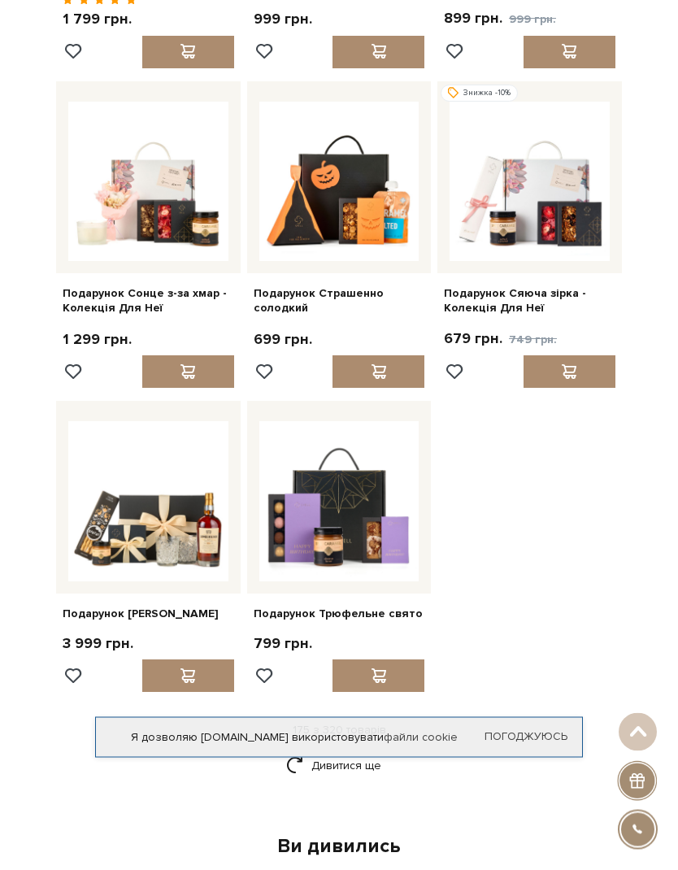
scroll to position [18677, 0]
click at [349, 751] on link "Дивитися ще" at bounding box center [339, 765] width 106 height 28
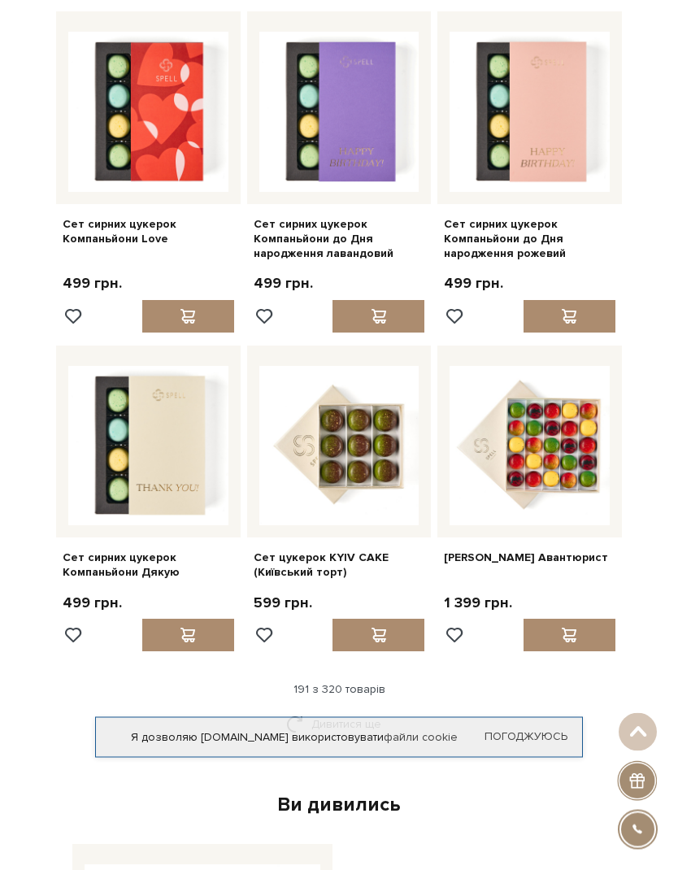
scroll to position [20344, 0]
click at [368, 792] on div "Ви дивились" at bounding box center [339, 804] width 547 height 25
click at [361, 710] on link "Дивитися ще" at bounding box center [339, 724] width 106 height 28
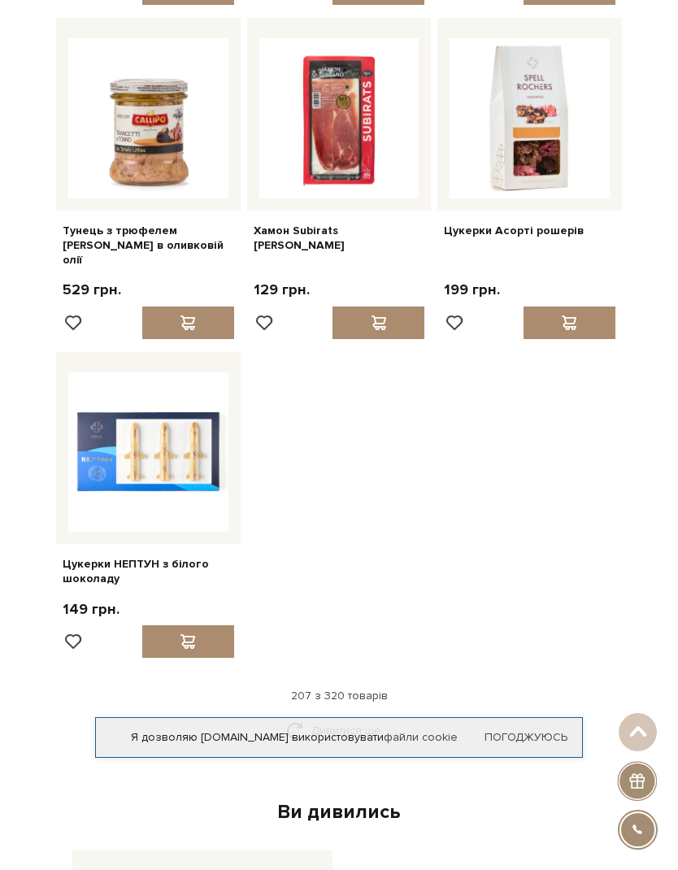
scroll to position [22263, 0]
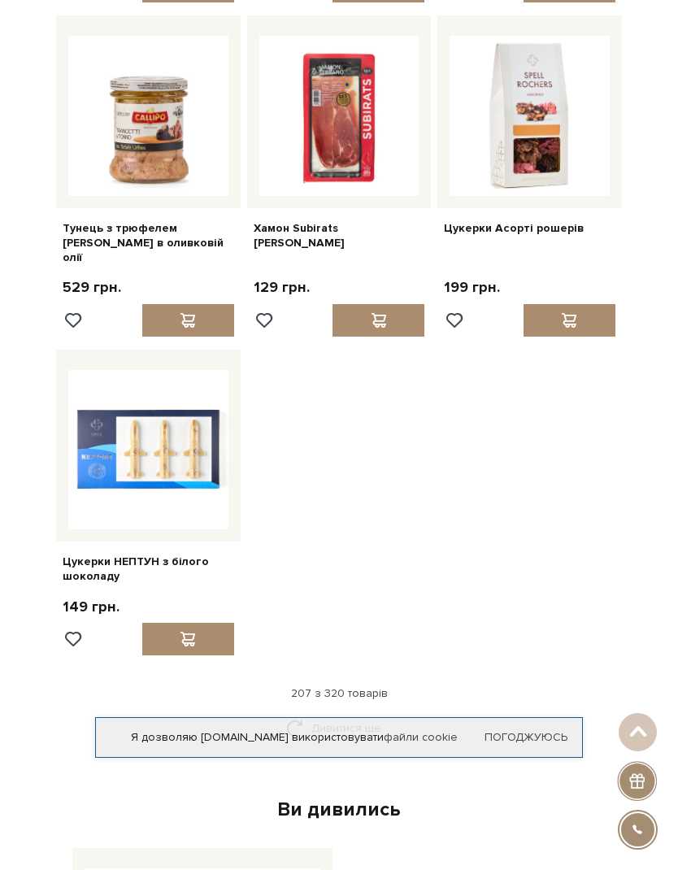
click at [364, 714] on link "Дивитися ще" at bounding box center [339, 728] width 106 height 28
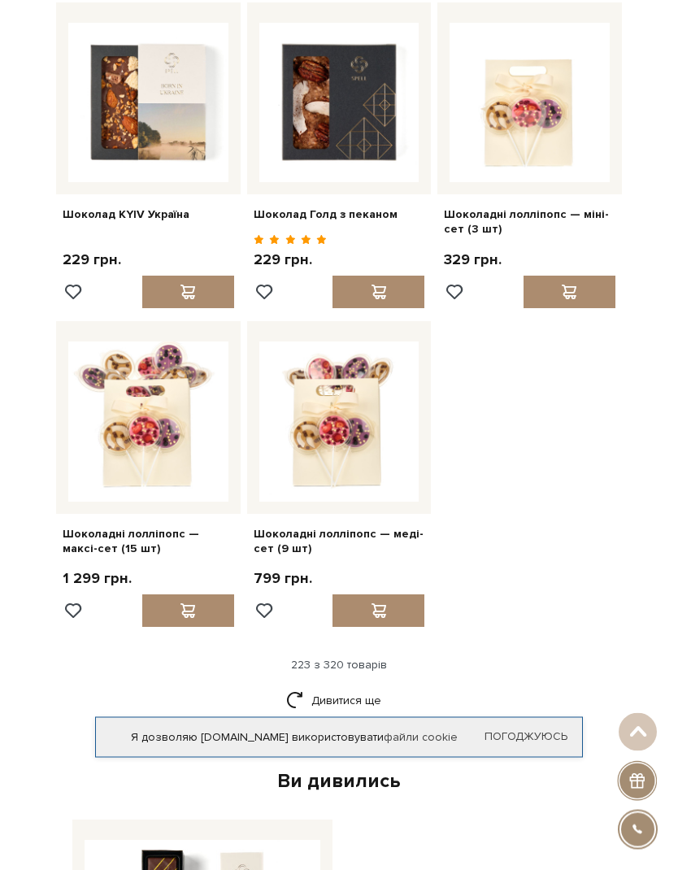
scroll to position [23951, 0]
click at [355, 686] on link "Дивитися ще" at bounding box center [339, 700] width 106 height 28
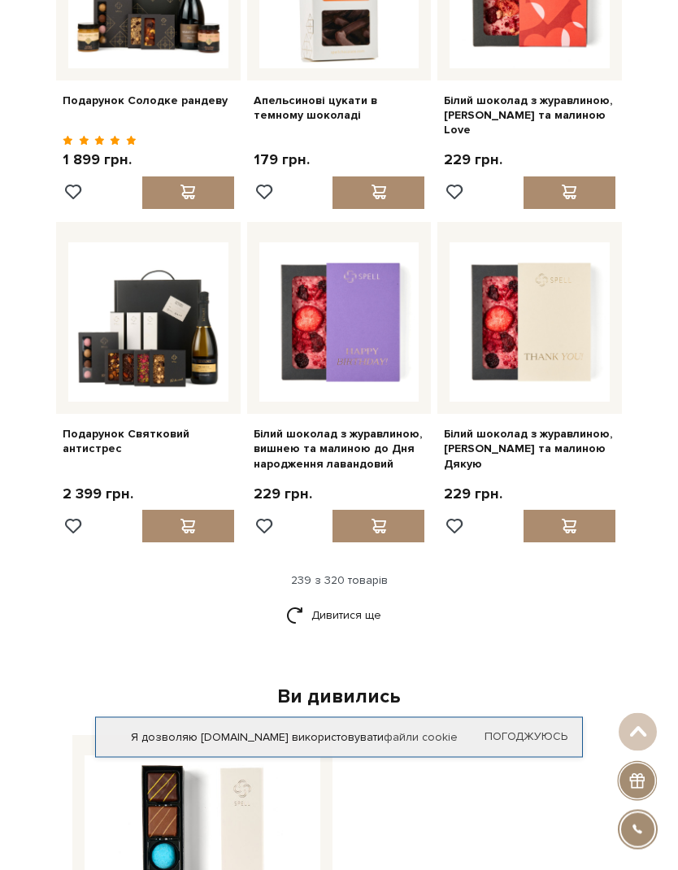
scroll to position [25666, 0]
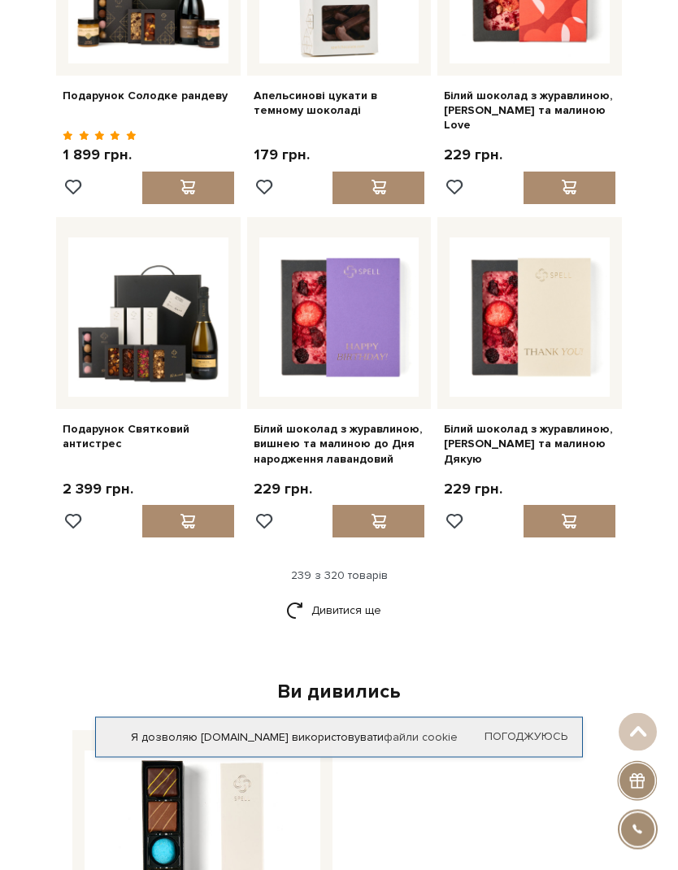
click at [351, 597] on link "Дивитися ще" at bounding box center [339, 611] width 106 height 28
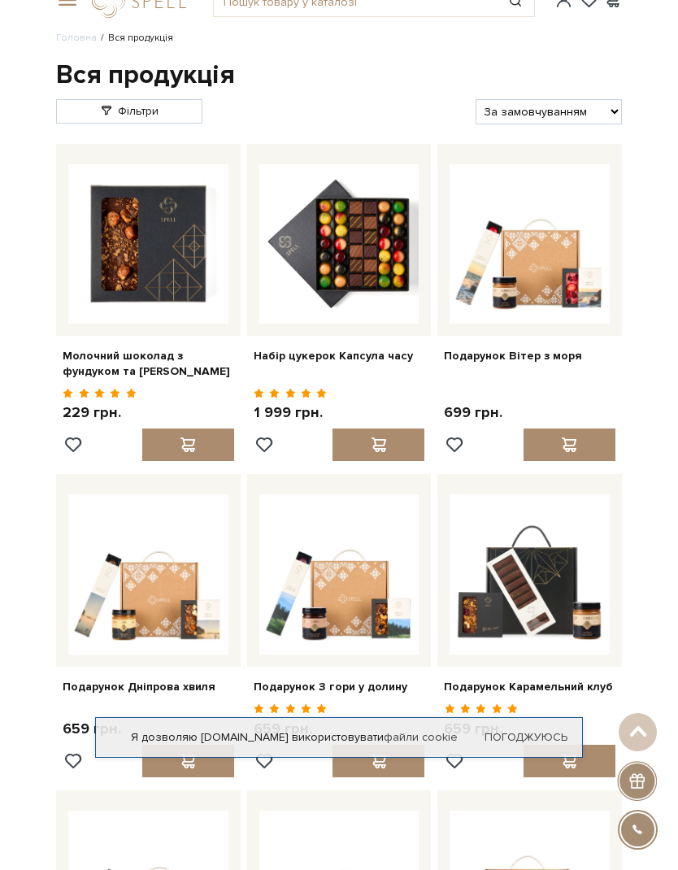
scroll to position [0, 0]
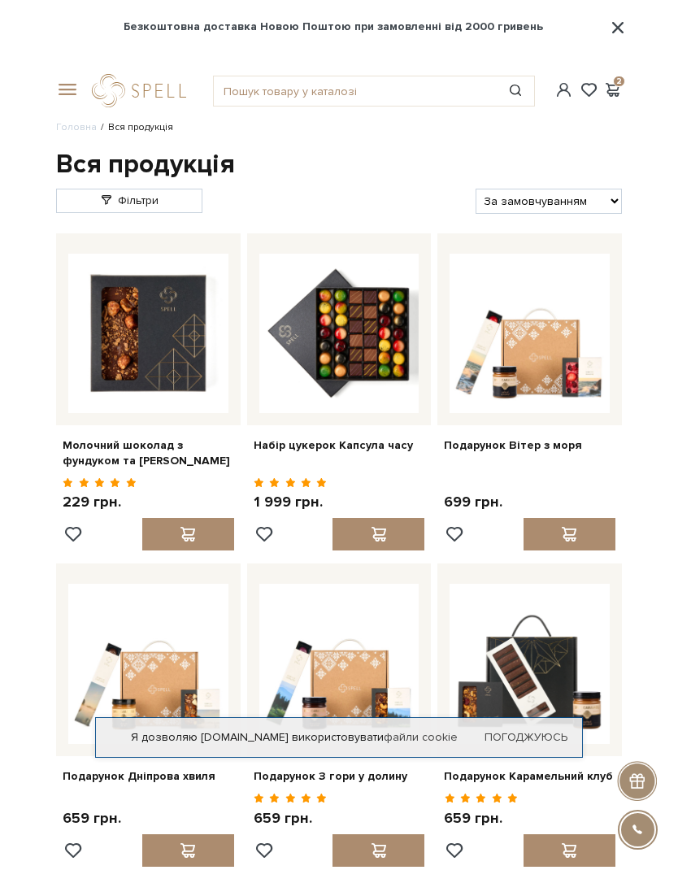
click at [620, 81] on div "#Колекція до Дня Народження #печиво #набір цукерок 2" at bounding box center [339, 90] width 586 height 59
click at [620, 92] on span at bounding box center [613, 89] width 20 height 17
